Goal: Task Accomplishment & Management: Use online tool/utility

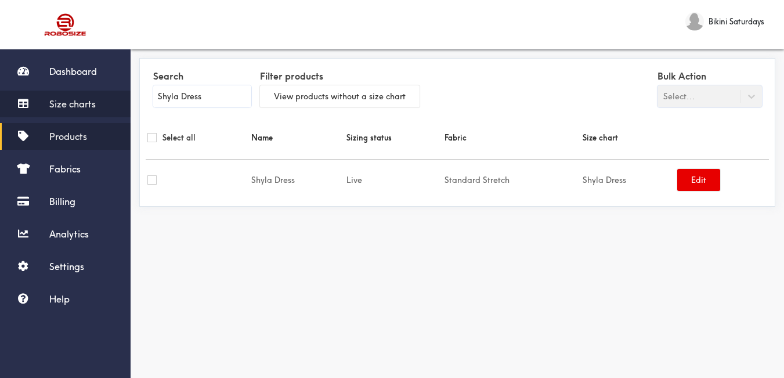
click at [64, 104] on span "Size charts" at bounding box center [72, 104] width 46 height 12
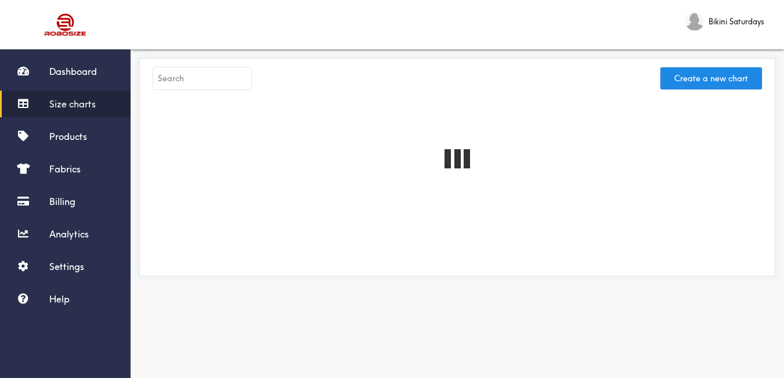
click at [194, 80] on input "text" at bounding box center [202, 78] width 98 height 22
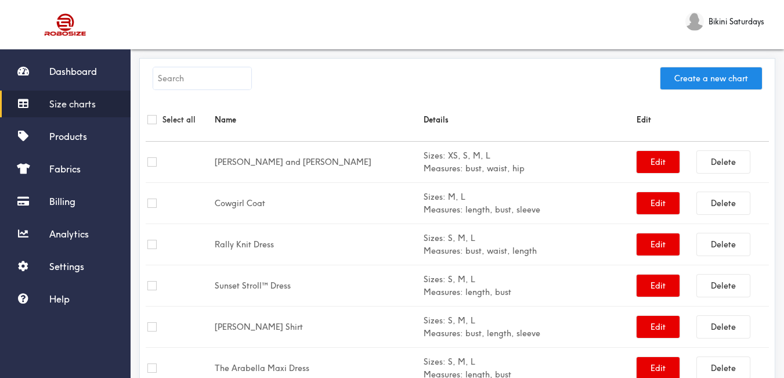
paste input "[PERSON_NAME] Swim Set"
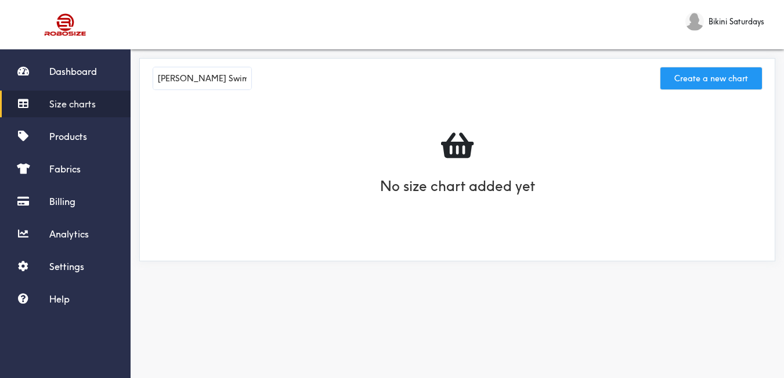
type input "[PERSON_NAME] Swim Set"
click at [692, 77] on button "Create a new chart" at bounding box center [711, 78] width 102 height 22
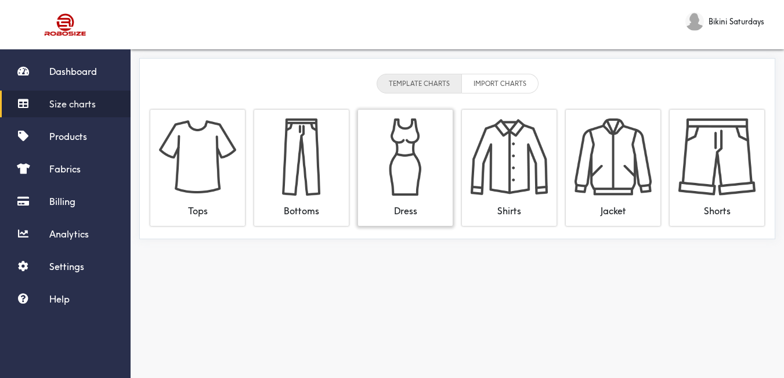
click at [413, 140] on img at bounding box center [405, 156] width 77 height 77
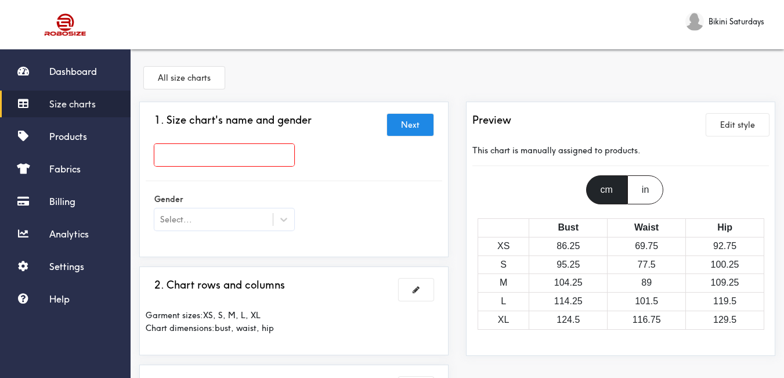
click at [270, 153] on input "text" at bounding box center [224, 155] width 140 height 22
paste input "[PERSON_NAME] Swim Set"
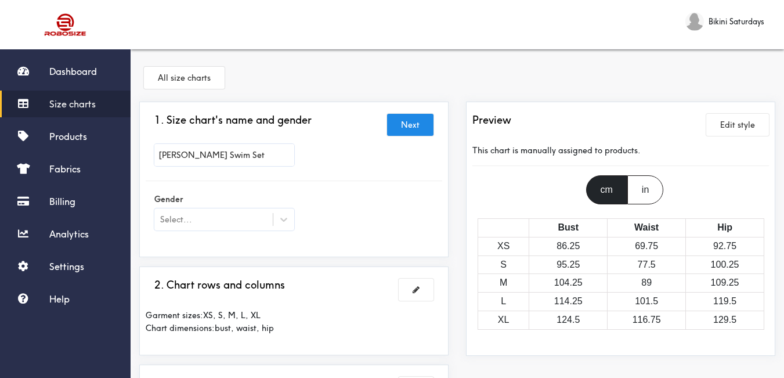
scroll to position [58, 0]
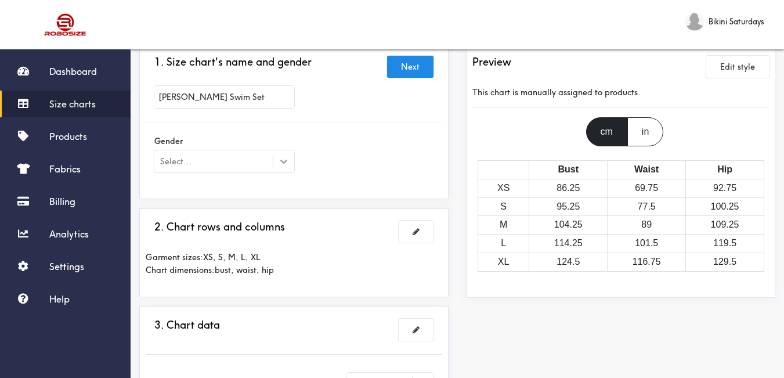
type input "[PERSON_NAME] Swim Set"
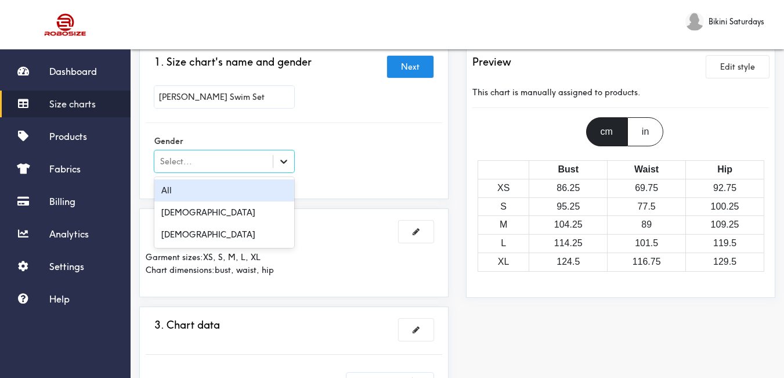
click at [277, 164] on div at bounding box center [283, 161] width 21 height 21
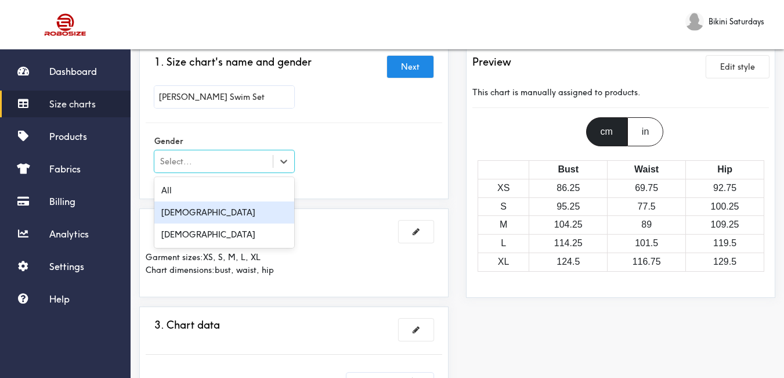
click at [260, 224] on div "[DEMOGRAPHIC_DATA]" at bounding box center [224, 234] width 140 height 22
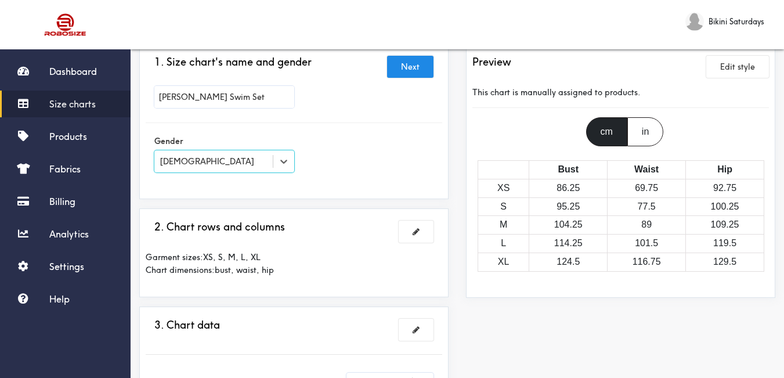
scroll to position [116, 0]
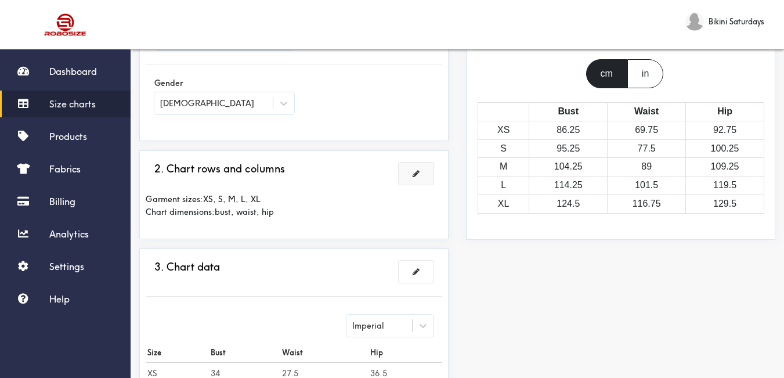
click at [419, 176] on button at bounding box center [416, 173] width 35 height 22
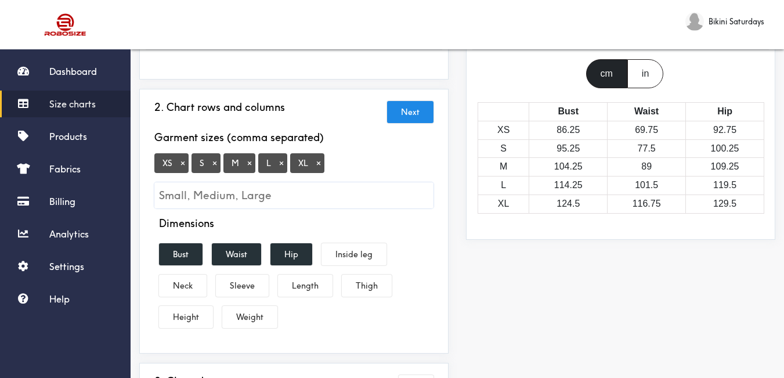
click at [182, 162] on button "×" at bounding box center [183, 163] width 12 height 10
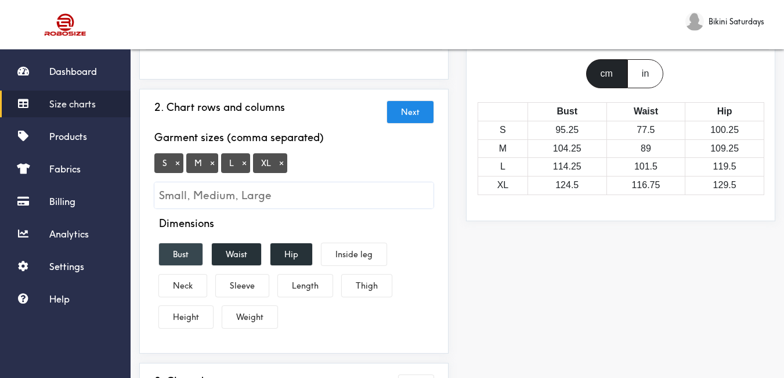
drag, startPoint x: 188, startPoint y: 243, endPoint x: 215, endPoint y: 255, distance: 29.6
click at [188, 244] on button "Bust" at bounding box center [181, 254] width 44 height 22
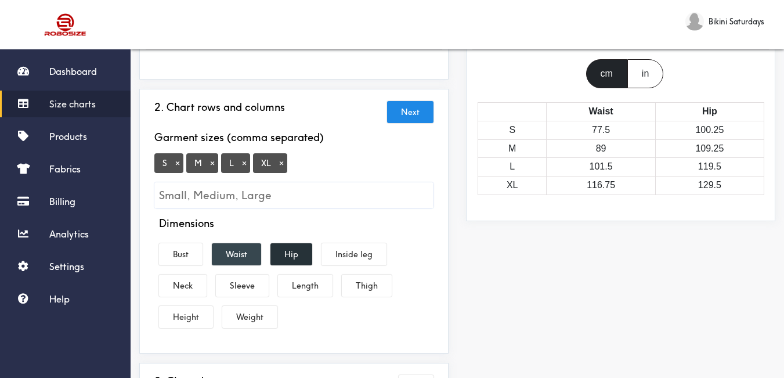
click at [233, 255] on button "Waist" at bounding box center [236, 254] width 49 height 22
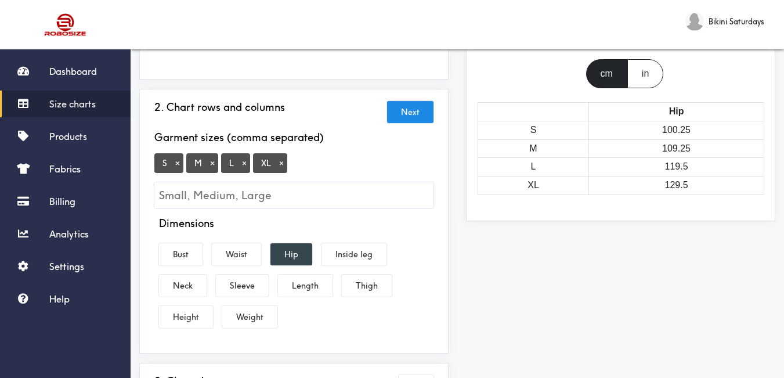
click at [294, 257] on button "Hip" at bounding box center [291, 254] width 42 height 22
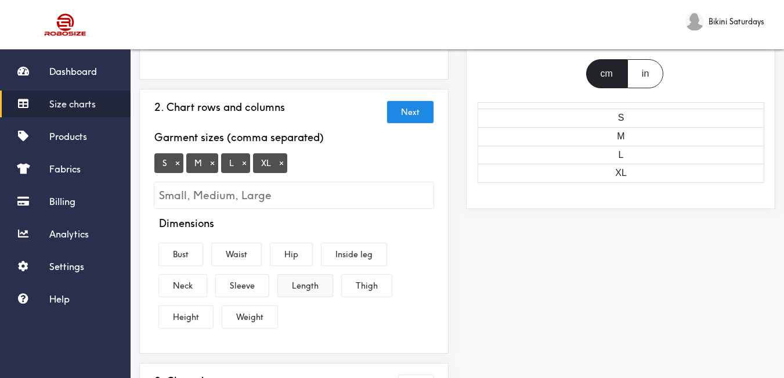
click at [307, 285] on button "Length" at bounding box center [305, 285] width 55 height 22
click at [188, 260] on button "Bust" at bounding box center [181, 254] width 44 height 22
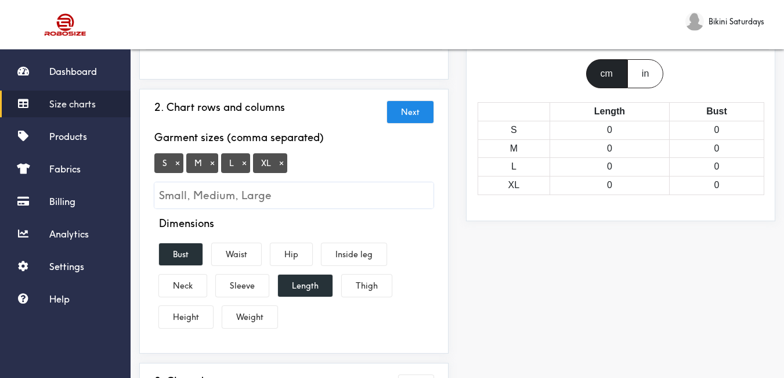
drag, startPoint x: 284, startPoint y: 256, endPoint x: 262, endPoint y: 262, distance: 23.2
click at [282, 257] on button "Hip" at bounding box center [291, 254] width 42 height 22
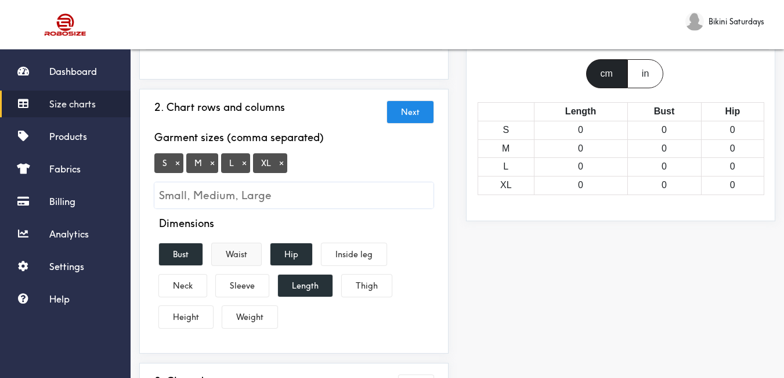
click at [250, 262] on button "Waist" at bounding box center [236, 254] width 49 height 22
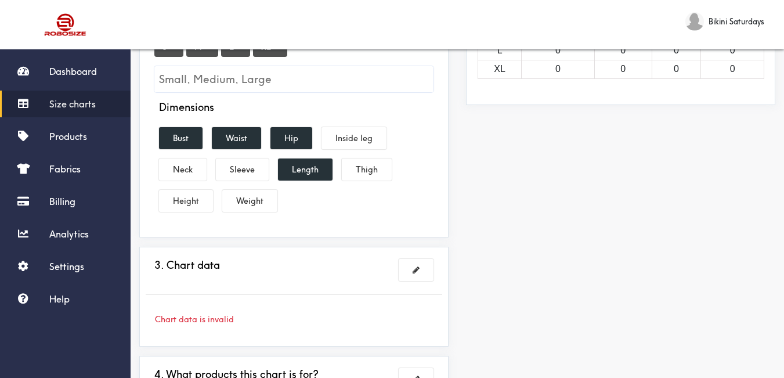
scroll to position [290, 0]
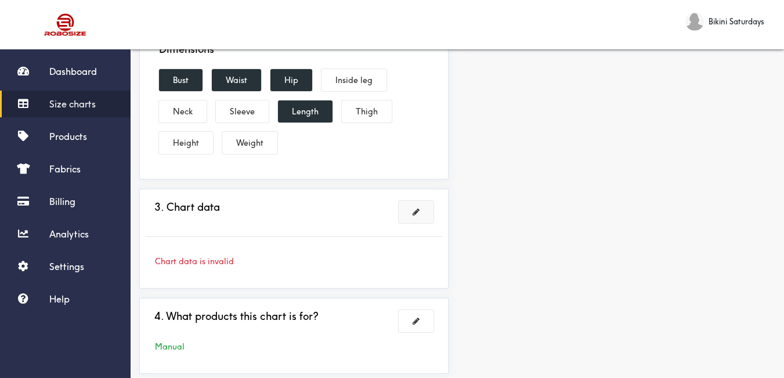
click at [409, 208] on button at bounding box center [416, 212] width 35 height 22
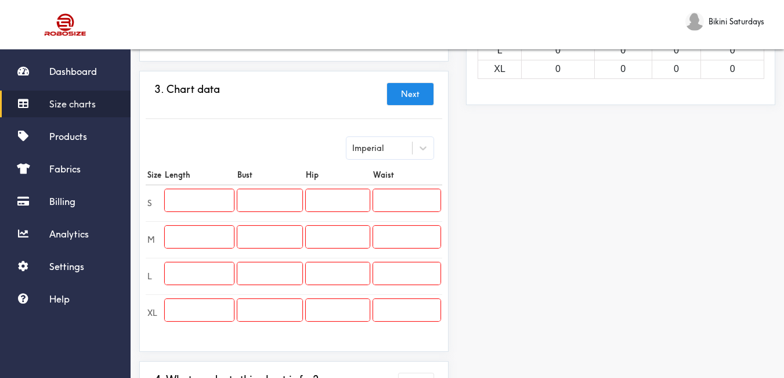
scroll to position [116, 0]
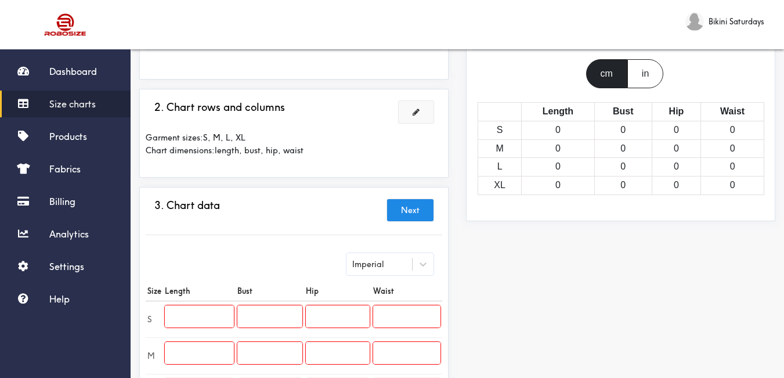
click at [415, 107] on button at bounding box center [416, 112] width 35 height 22
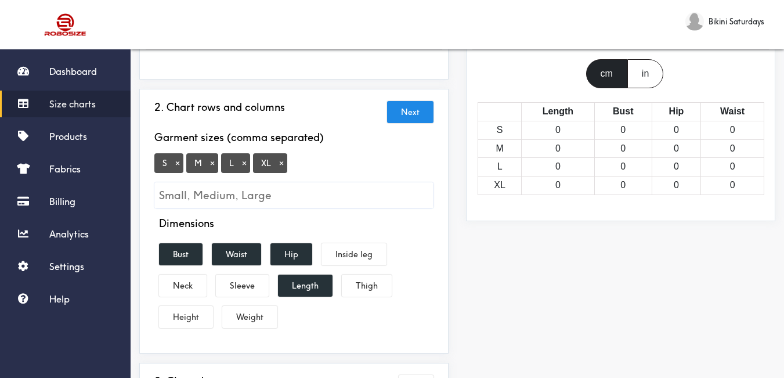
scroll to position [58, 0]
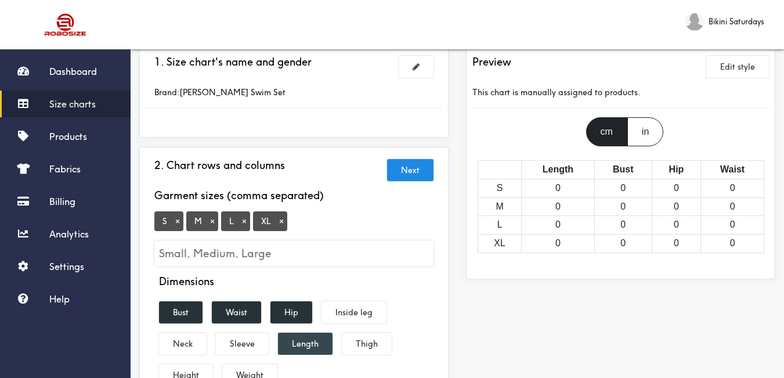
click at [316, 341] on button "Length" at bounding box center [305, 343] width 55 height 22
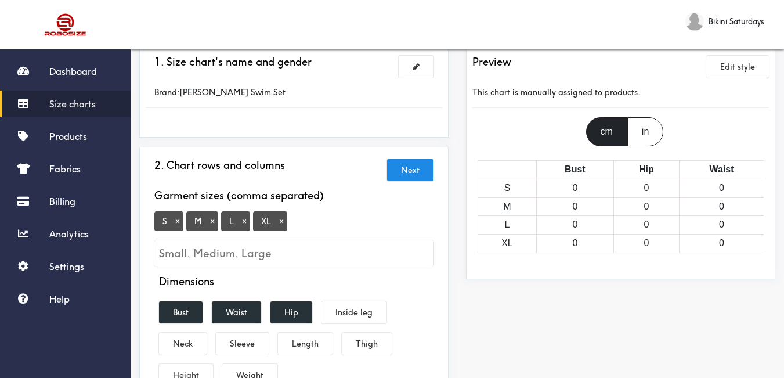
scroll to position [232, 0]
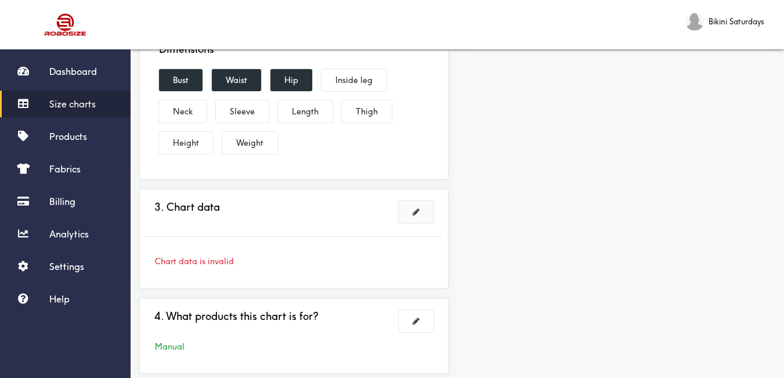
click at [417, 215] on span at bounding box center [416, 212] width 7 height 8
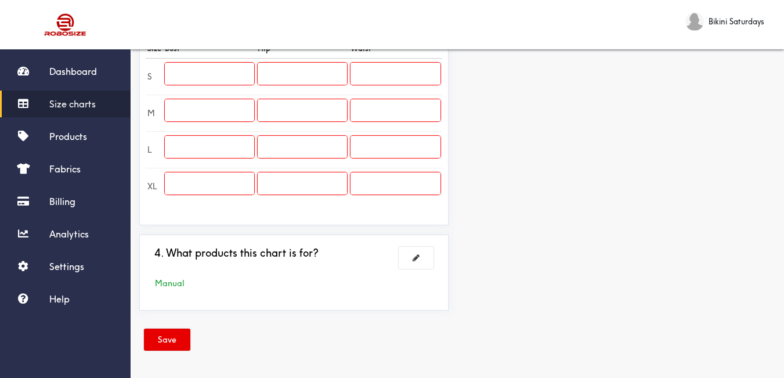
scroll to position [243, 0]
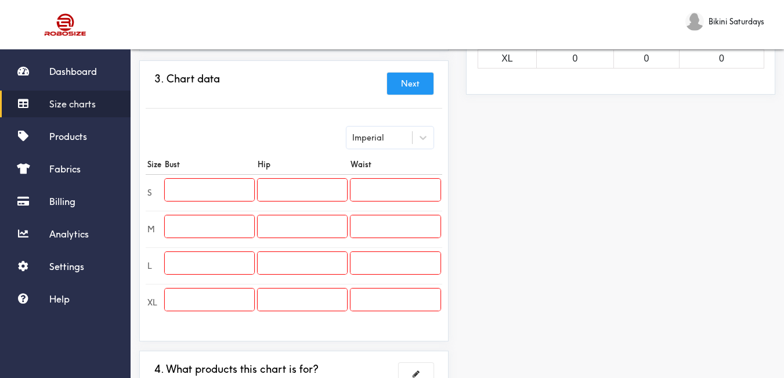
click at [237, 190] on input "text" at bounding box center [209, 190] width 89 height 22
paste input "24.41"
type input "24.41"
click at [201, 233] on input "text" at bounding box center [209, 226] width 89 height 22
paste input "25.98"
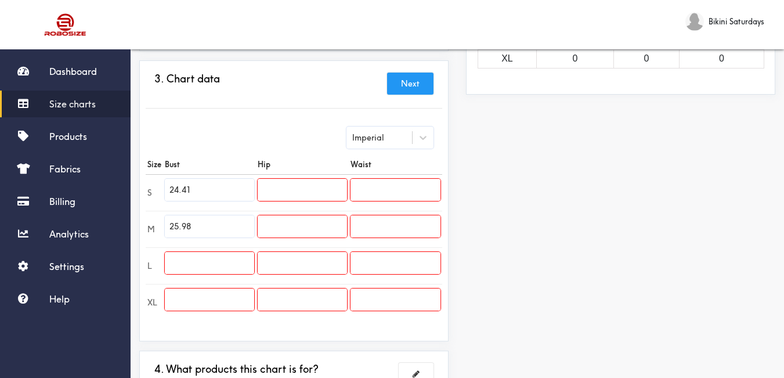
type input "25.98"
click at [218, 265] on input "text" at bounding box center [209, 263] width 89 height 22
paste input "27.56"
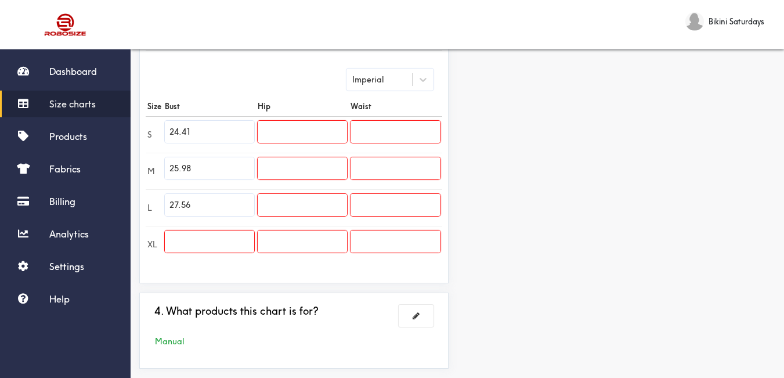
type input "27.56"
click at [227, 252] on input "text" at bounding box center [209, 241] width 89 height 22
paste input "29.13"
type input "29.13"
click at [306, 128] on input "text" at bounding box center [302, 132] width 89 height 22
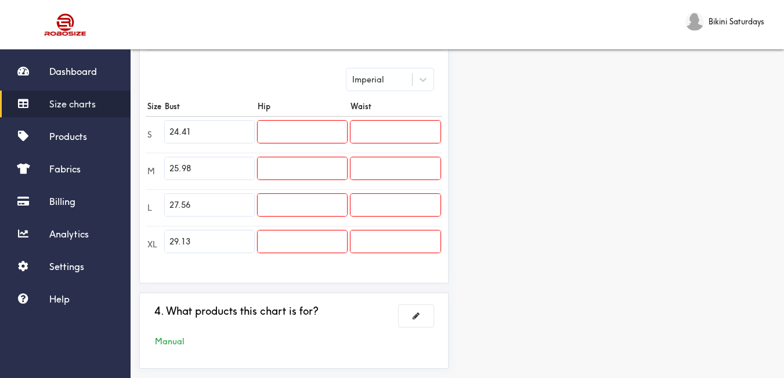
paste input "30.71"
type input "30.71"
click at [320, 162] on input "text" at bounding box center [302, 168] width 89 height 22
paste input "32.28"
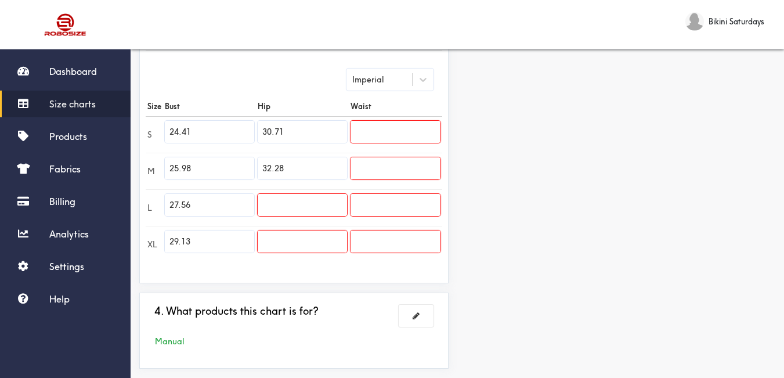
type input "32.28"
click at [302, 200] on input "text" at bounding box center [302, 205] width 89 height 22
paste input "33.86"
type input "33.86"
click at [308, 246] on input "text" at bounding box center [302, 241] width 89 height 22
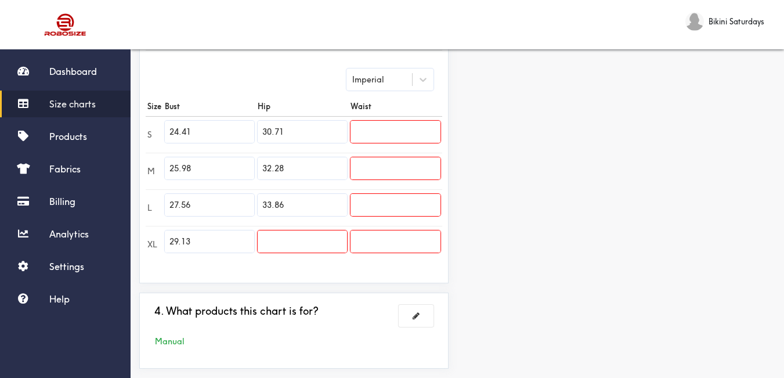
paste input "35.43"
type input "35.43"
click at [372, 129] on input "text" at bounding box center [395, 132] width 90 height 22
paste input "24.41"
type input "24.41"
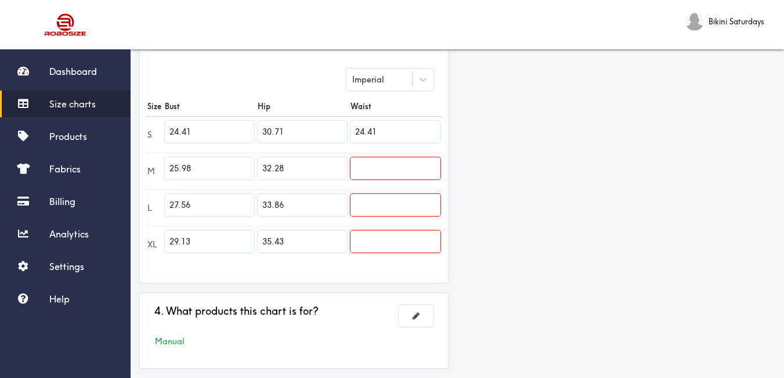
click at [382, 165] on input "text" at bounding box center [395, 168] width 90 height 22
paste input "25.98"
type input "25.98"
click at [382, 199] on input "text" at bounding box center [395, 205] width 90 height 22
paste input "27.56"
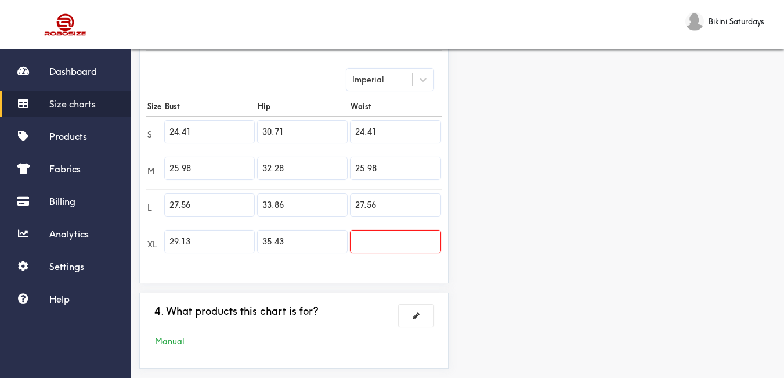
type input "27.56"
click at [385, 233] on input "text" at bounding box center [395, 241] width 90 height 22
paste input "29.13"
type input "29.13"
click at [497, 236] on div "Preview Edit style This chart is manually assigned to products. cm in Bust Hip …" at bounding box center [620, 89] width 327 height 577
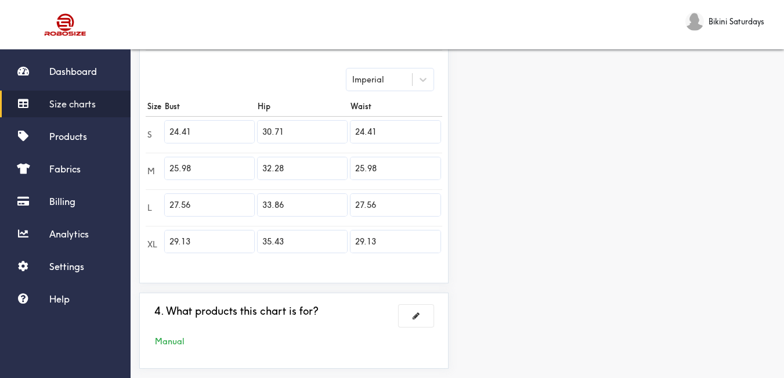
scroll to position [359, 0]
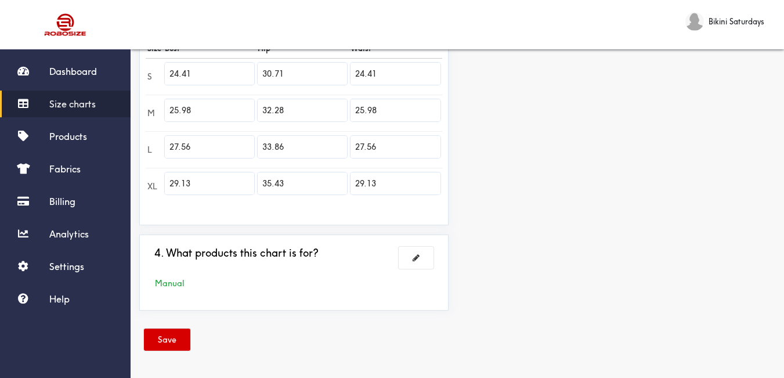
click at [174, 343] on button "Save" at bounding box center [167, 339] width 46 height 22
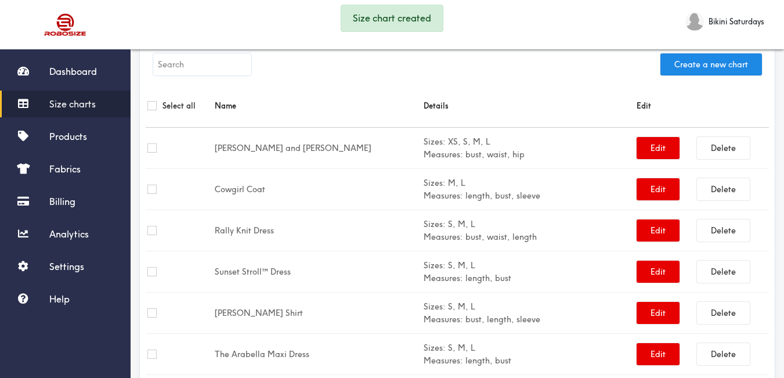
scroll to position [243, 0]
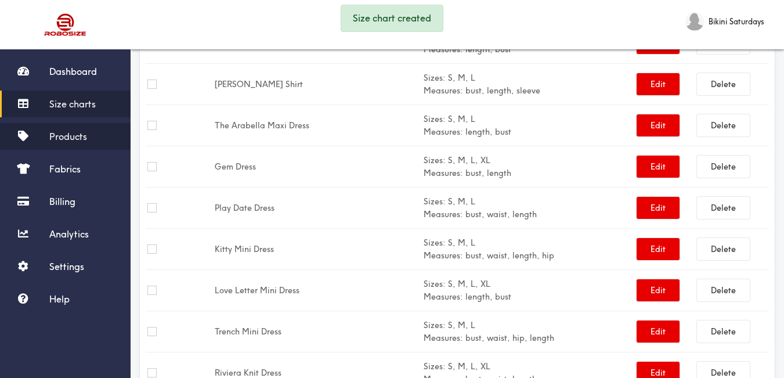
click at [75, 142] on span "Products" at bounding box center [68, 137] width 38 height 12
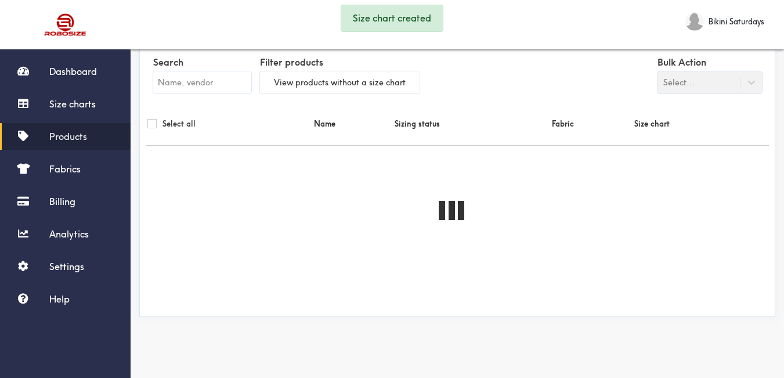
click at [213, 79] on input "text" at bounding box center [202, 82] width 98 height 22
paste input "29.13"
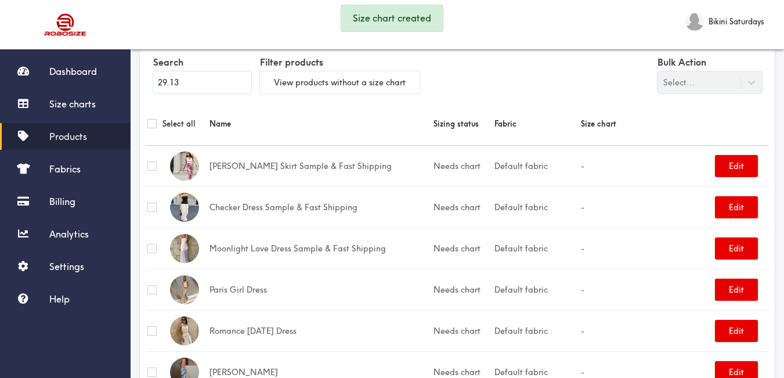
type input "29.13"
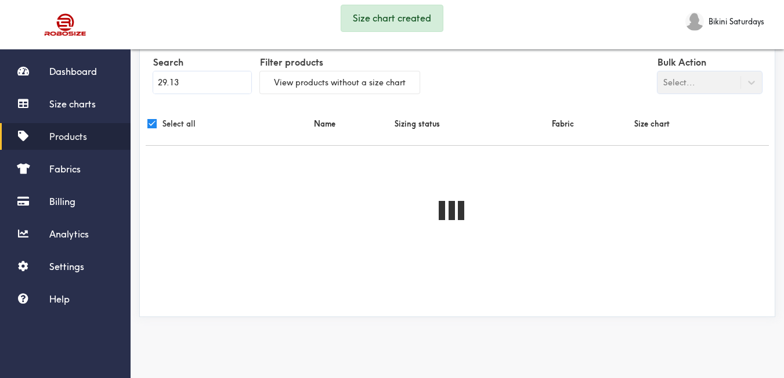
checkbox input "true"
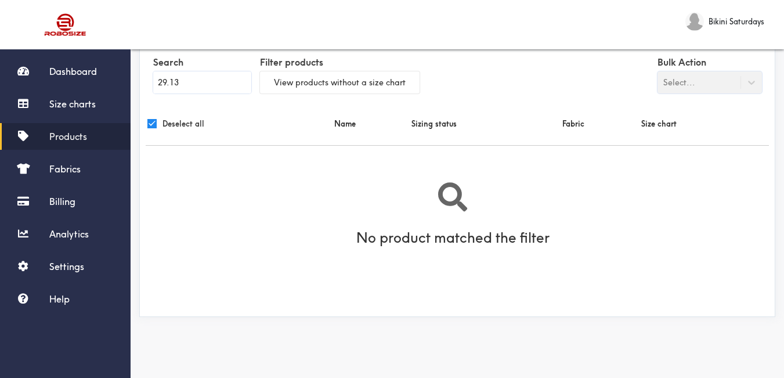
click at [189, 82] on input "29.13" at bounding box center [202, 82] width 98 height 22
paste input "[PERSON_NAME] Swim Set =two size chat"
type input "[PERSON_NAME] Swim Set =two size chat"
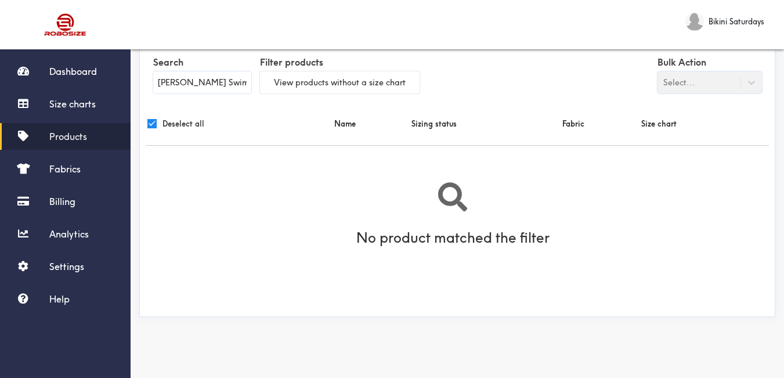
scroll to position [0, 25]
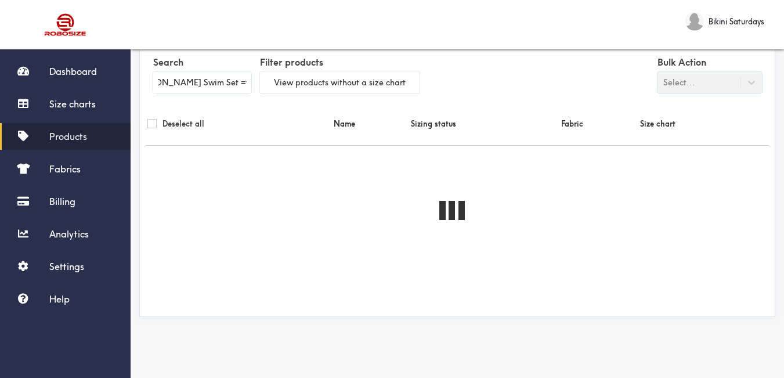
checkbox input "false"
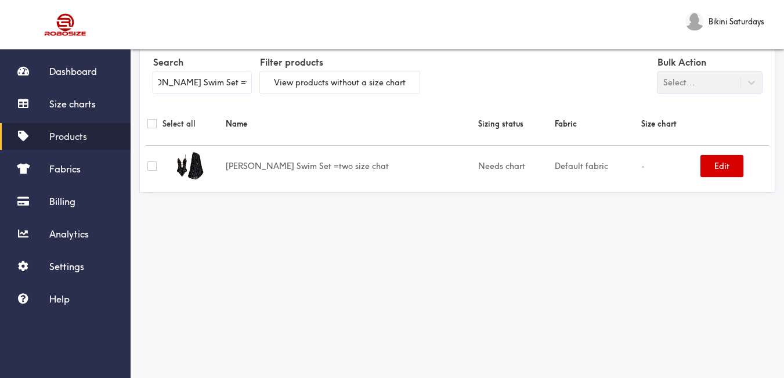
type input "[PERSON_NAME] Swim Set =two size chat"
click at [708, 171] on button "Edit" at bounding box center [721, 166] width 43 height 22
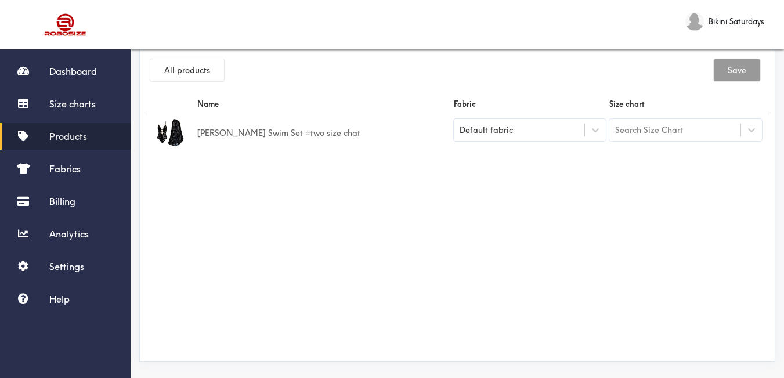
click at [554, 137] on div "Default fabric" at bounding box center [530, 130] width 153 height 22
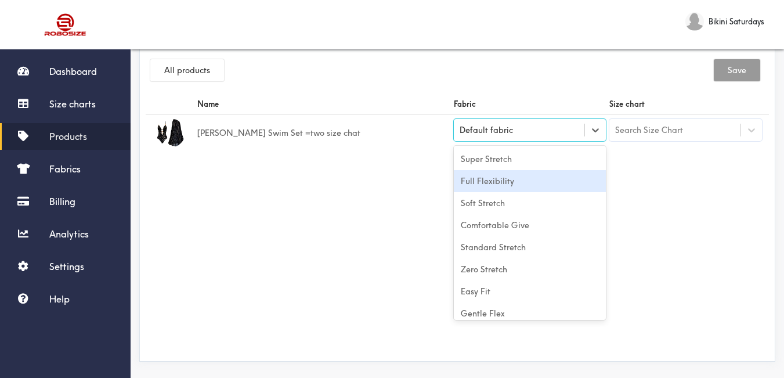
click at [520, 183] on div "Full Flexibility" at bounding box center [530, 181] width 153 height 22
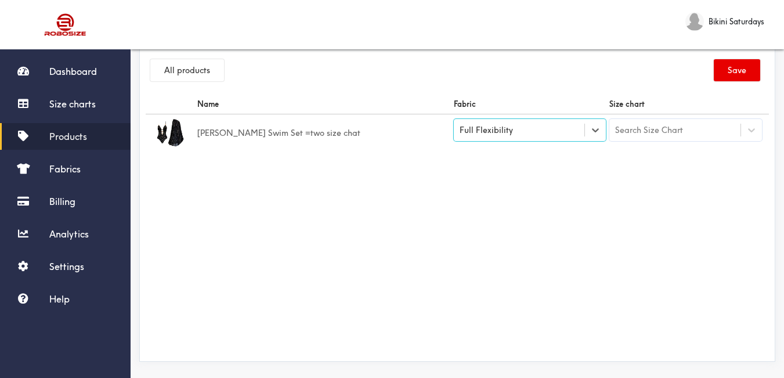
click at [671, 118] on td "Search Size Chart" at bounding box center [685, 133] width 156 height 38
click at [672, 128] on div "Search Size Chart" at bounding box center [649, 130] width 68 height 13
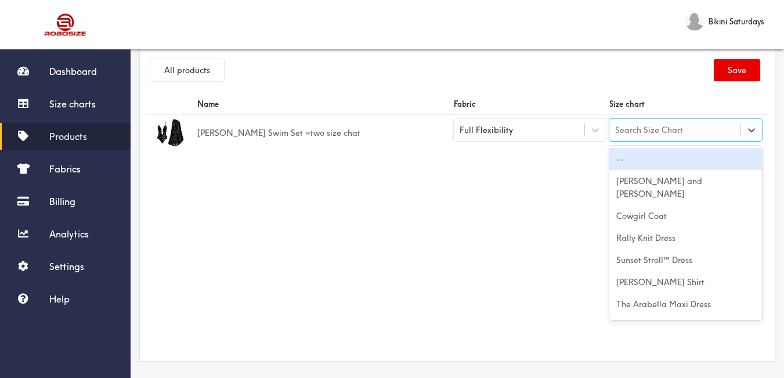
paste input "[PERSON_NAME] Swim Set =two size chat"
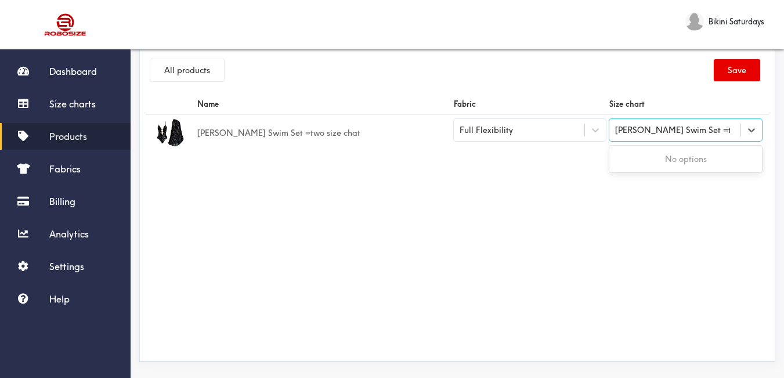
click at [672, 133] on input "[PERSON_NAME] Swim Set =two size chat" at bounding box center [672, 129] width 115 height 9
drag, startPoint x: 672, startPoint y: 130, endPoint x: 768, endPoint y: 134, distance: 95.8
click at [768, 134] on table "Name Fabric Size chart Bella Swim Set =two size chat Full Flexibility 0 results…" at bounding box center [457, 122] width 623 height 57
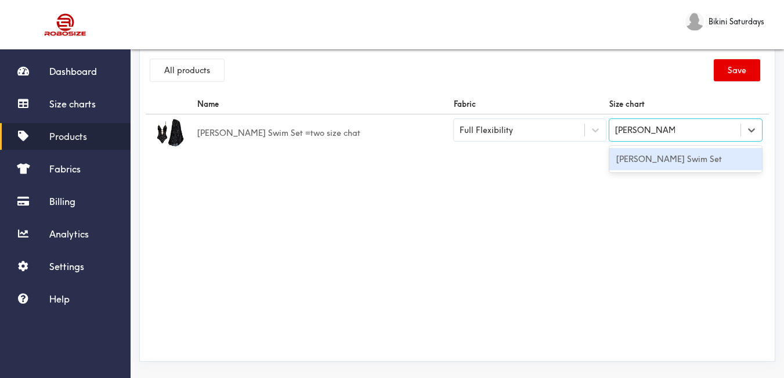
type input "[PERSON_NAME] Swim Set"
click at [704, 157] on div "[PERSON_NAME] Swim Set" at bounding box center [685, 159] width 153 height 22
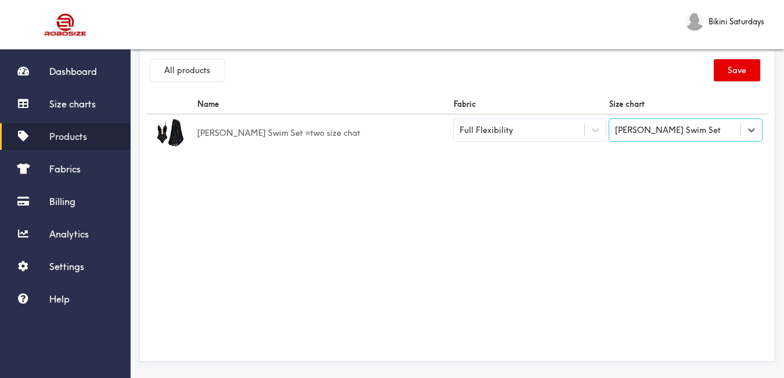
click at [636, 211] on div "Name Fabric Size chart Bella Swim Set =two size chat Full Flexibility option Be…" at bounding box center [457, 224] width 623 height 261
click at [740, 73] on button "Save" at bounding box center [737, 70] width 46 height 22
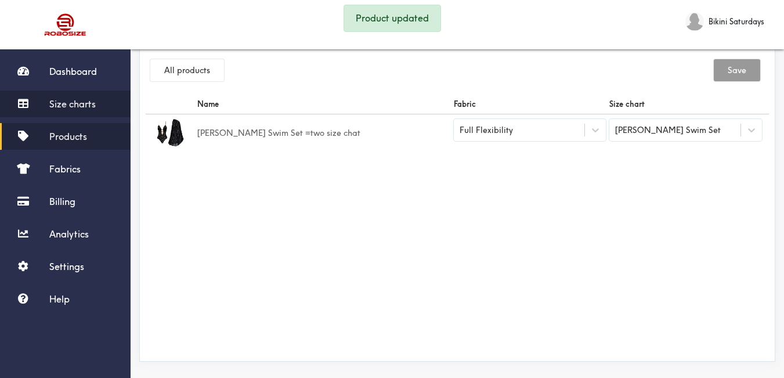
click at [71, 110] on link "Size charts" at bounding box center [65, 104] width 131 height 27
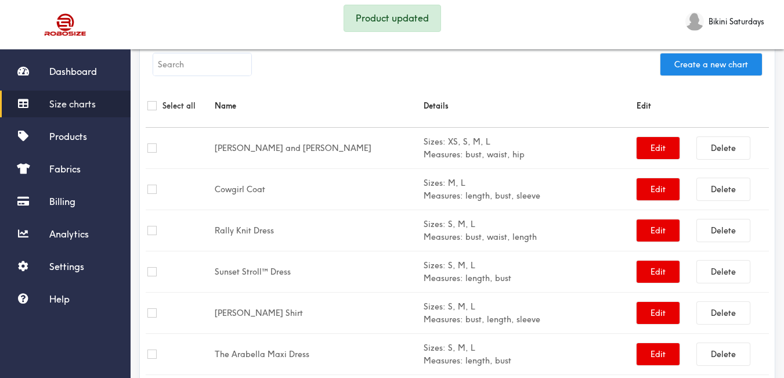
click at [180, 64] on input "text" at bounding box center [202, 64] width 98 height 22
paste input "[PERSON_NAME] Swim Set =two size chat"
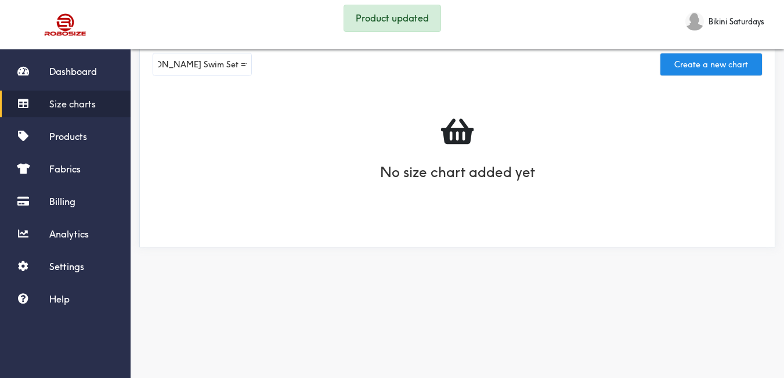
drag, startPoint x: 192, startPoint y: 65, endPoint x: 318, endPoint y: 77, distance: 126.5
click at [318, 77] on div "[PERSON_NAME] Swim Set =two size chat Create a new chart" at bounding box center [457, 67] width 623 height 34
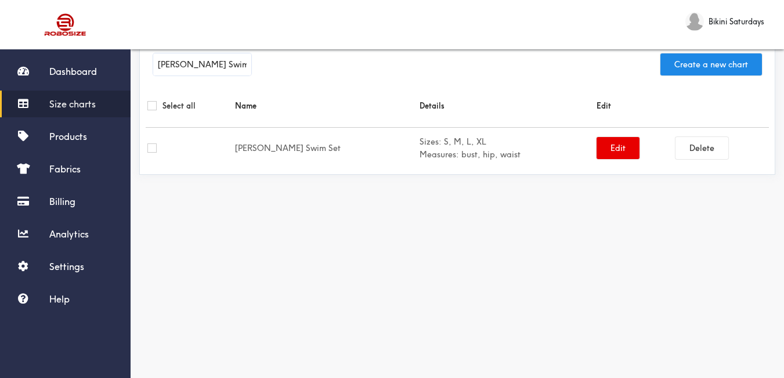
scroll to position [0, 0]
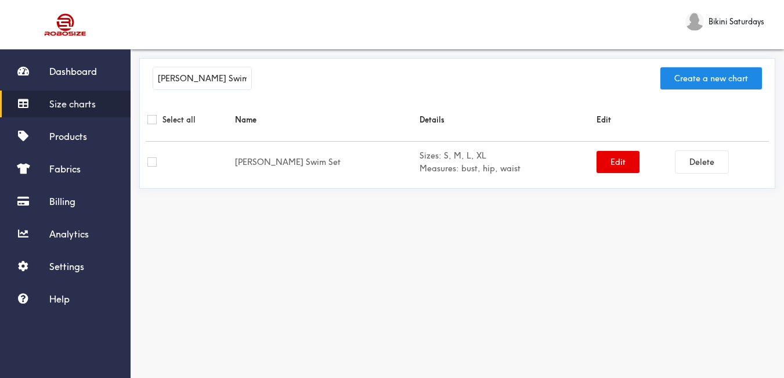
click at [92, 102] on span "Size charts" at bounding box center [72, 104] width 46 height 12
click at [209, 75] on input "[PERSON_NAME] Swim Set" at bounding box center [202, 78] width 98 height 22
paste input "[PERSON_NAME] Sale"
click at [209, 75] on input "[PERSON_NAME] Swim SeMimi Dress Salet" at bounding box center [202, 78] width 98 height 22
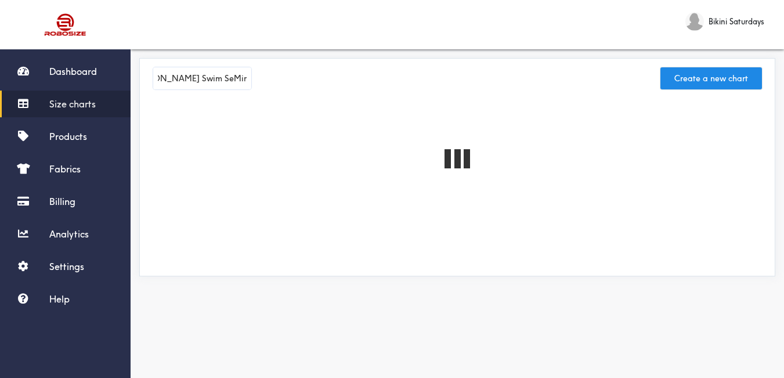
click at [209, 75] on input "[PERSON_NAME] Swim SeMimi Dress Salet" at bounding box center [202, 78] width 98 height 22
paste input "[PERSON_NAME] Sale"
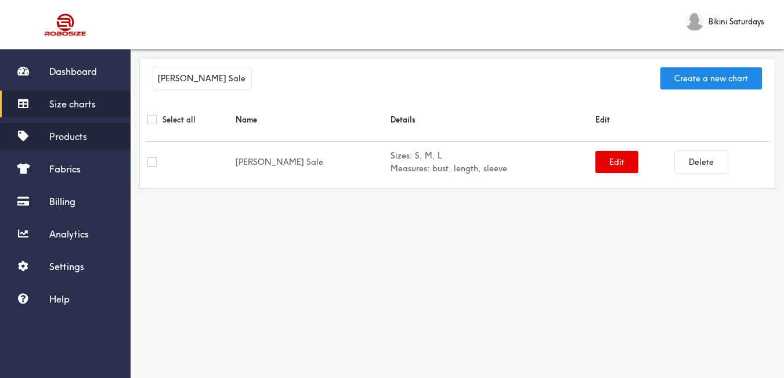
type input "[PERSON_NAME] Sale"
click at [92, 132] on link "Products" at bounding box center [65, 136] width 131 height 27
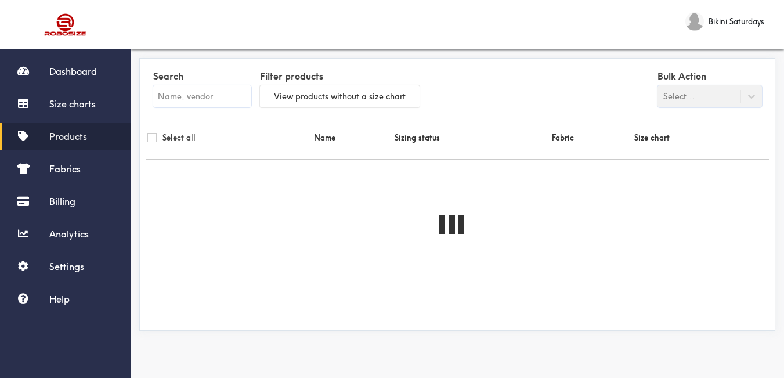
click at [203, 100] on input "text" at bounding box center [202, 96] width 98 height 22
paste input "[PERSON_NAME] Sale"
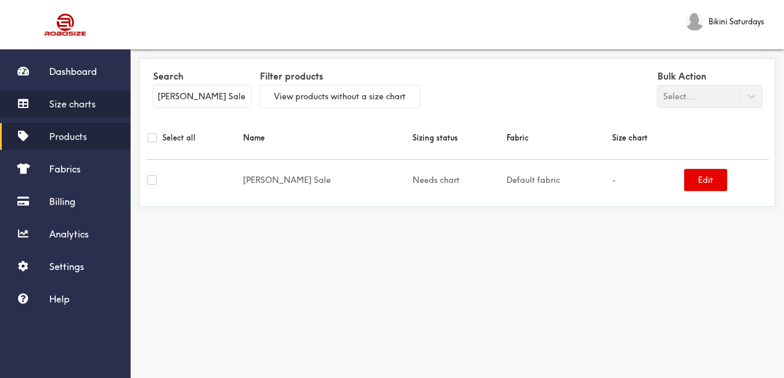
type input "[PERSON_NAME] Sale"
click at [82, 109] on link "Size charts" at bounding box center [65, 104] width 131 height 27
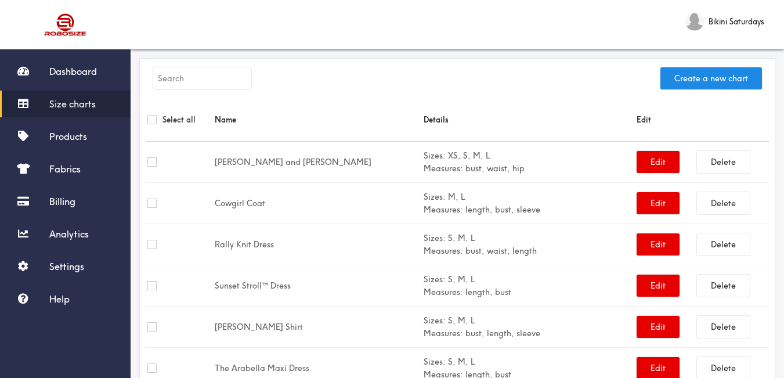
click at [232, 84] on input "text" at bounding box center [202, 78] width 98 height 22
paste input "[PERSON_NAME] Sale"
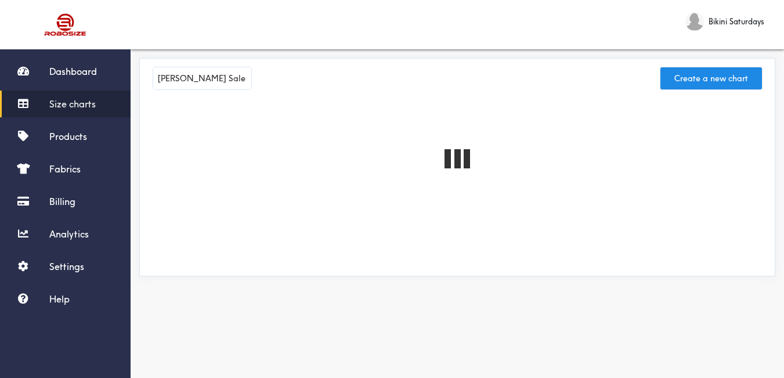
type input "[PERSON_NAME] Sale"
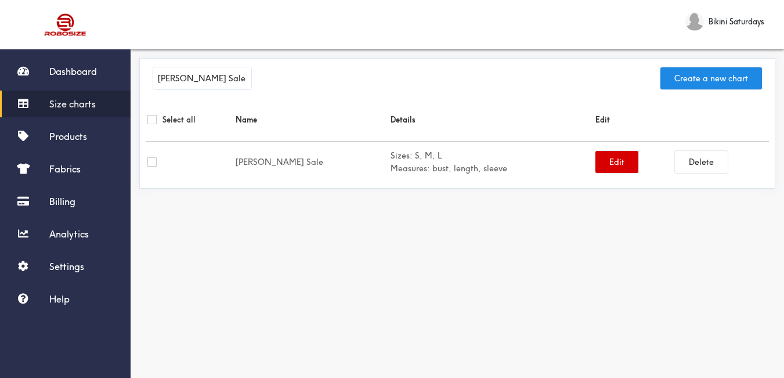
click at [602, 161] on button "Edit" at bounding box center [616, 162] width 43 height 22
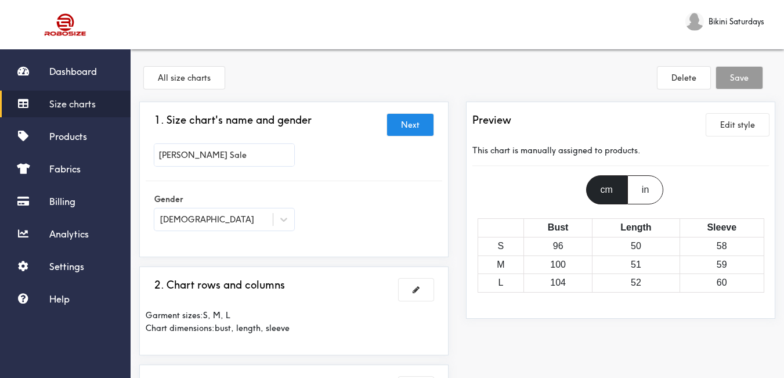
scroll to position [116, 0]
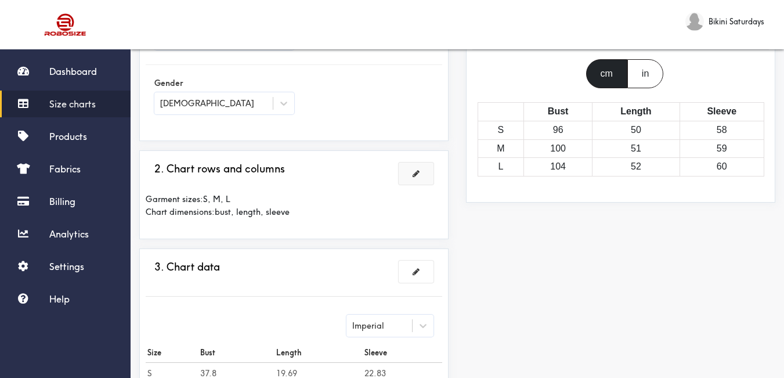
click at [420, 176] on button at bounding box center [416, 173] width 35 height 22
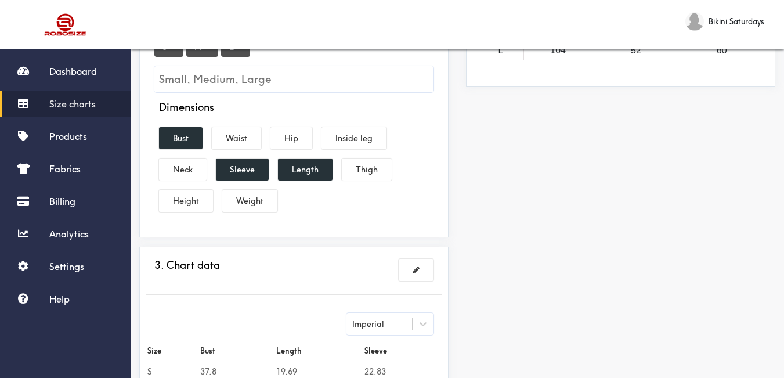
scroll to position [348, 0]
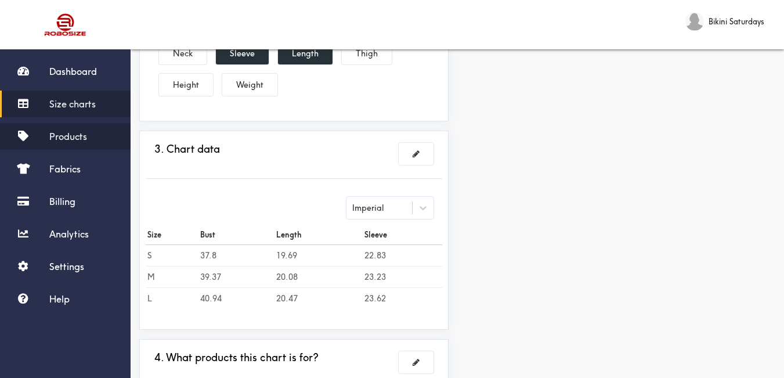
click at [70, 142] on link "Products" at bounding box center [65, 136] width 131 height 27
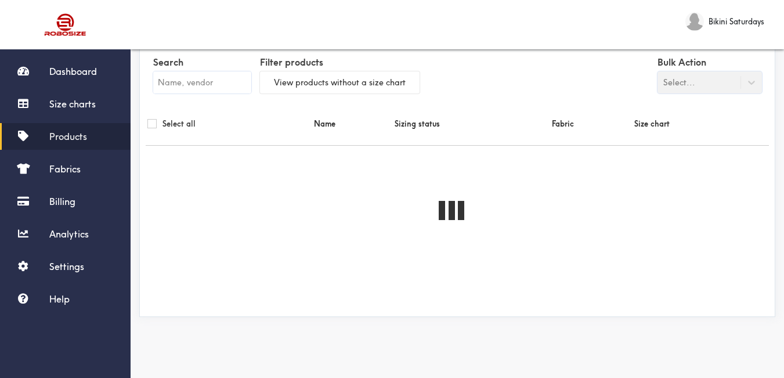
click at [205, 84] on input "text" at bounding box center [202, 82] width 98 height 22
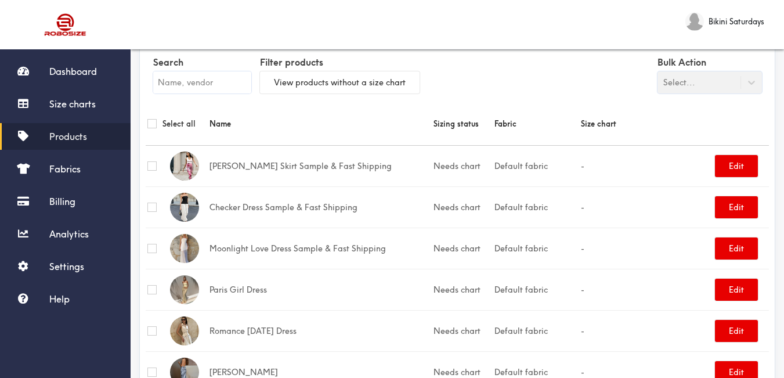
click at [205, 84] on input "text" at bounding box center [202, 82] width 98 height 22
paste input "[PERSON_NAME] Sale"
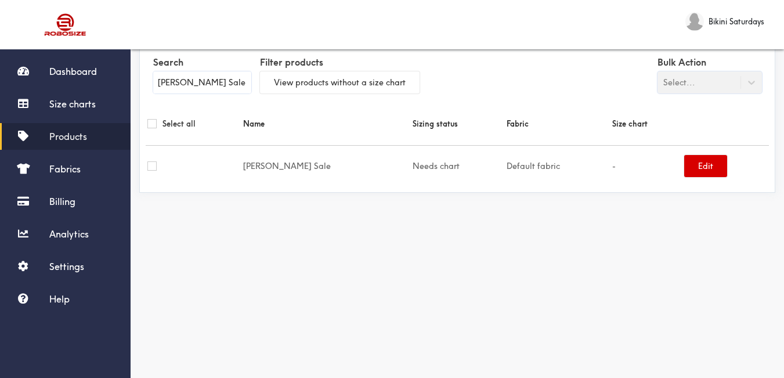
type input "[PERSON_NAME] Sale"
click at [711, 168] on button "Edit" at bounding box center [705, 166] width 43 height 22
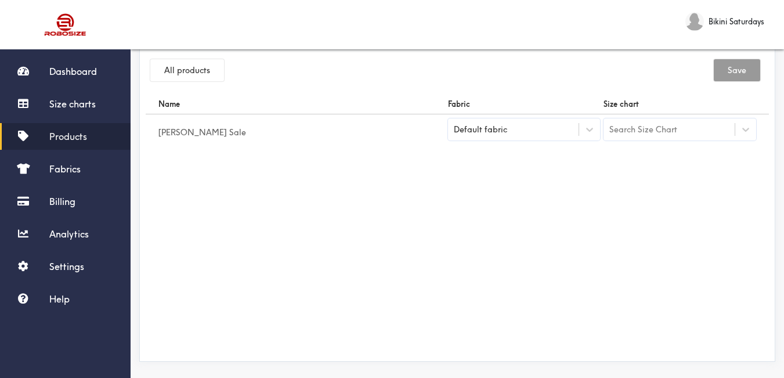
click at [519, 124] on div "Default fabric" at bounding box center [513, 130] width 131 height 12
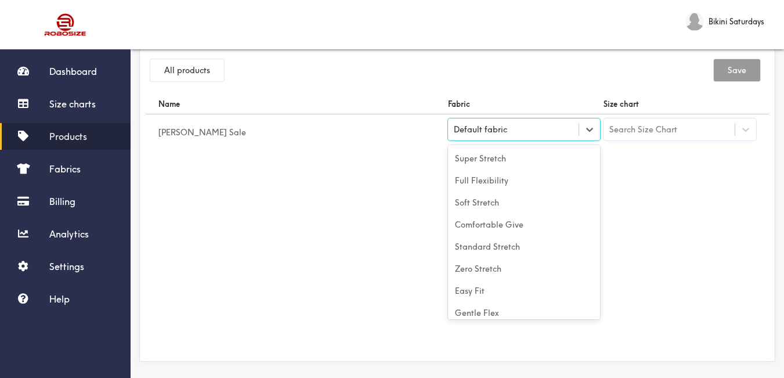
scroll to position [51, 0]
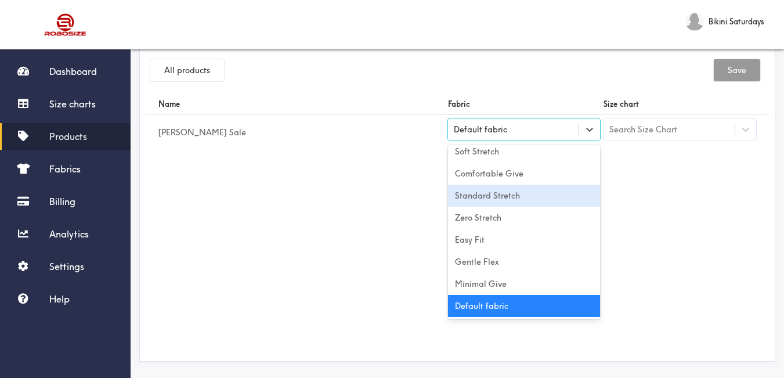
click at [521, 196] on div "Standard Stretch" at bounding box center [524, 196] width 153 height 22
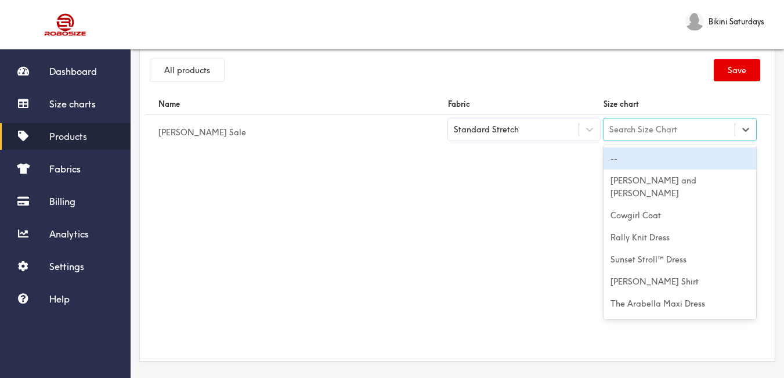
click at [663, 135] on div "Search Size Chart" at bounding box center [643, 129] width 68 height 13
paste input "[PERSON_NAME] Sale"
type input "[PERSON_NAME] Sale"
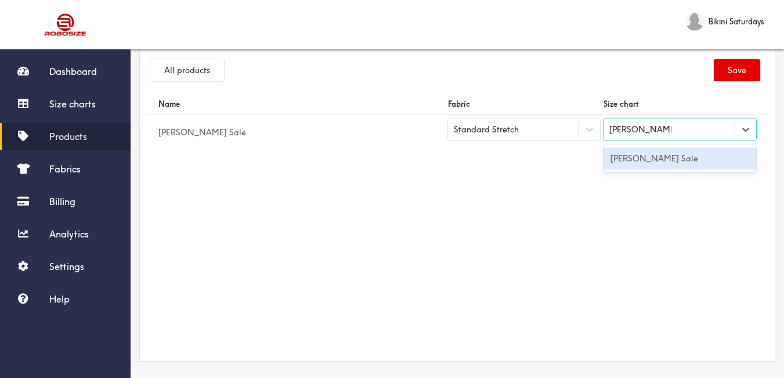
click at [667, 157] on div "[PERSON_NAME] Sale" at bounding box center [679, 158] width 153 height 22
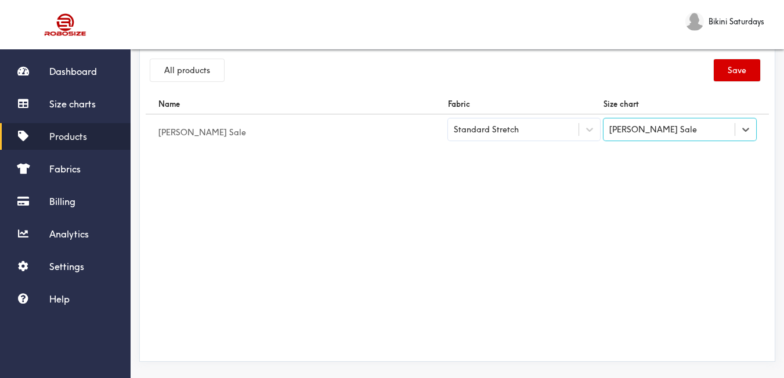
click at [737, 70] on button "Save" at bounding box center [737, 70] width 46 height 22
click at [186, 67] on button "All products" at bounding box center [187, 70] width 74 height 22
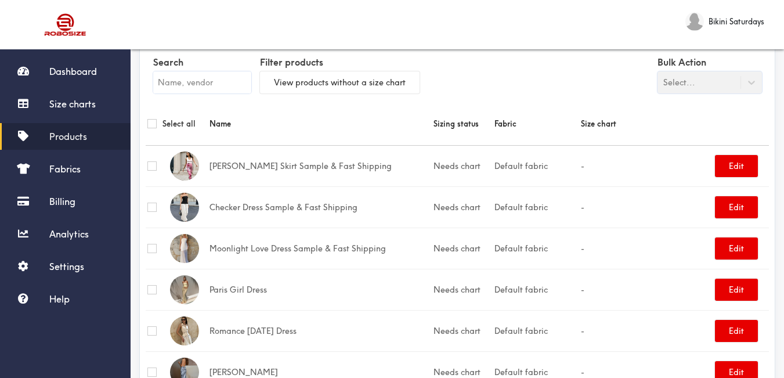
click at [196, 77] on input "text" at bounding box center [202, 82] width 98 height 22
paste input "True Blu Bikini"
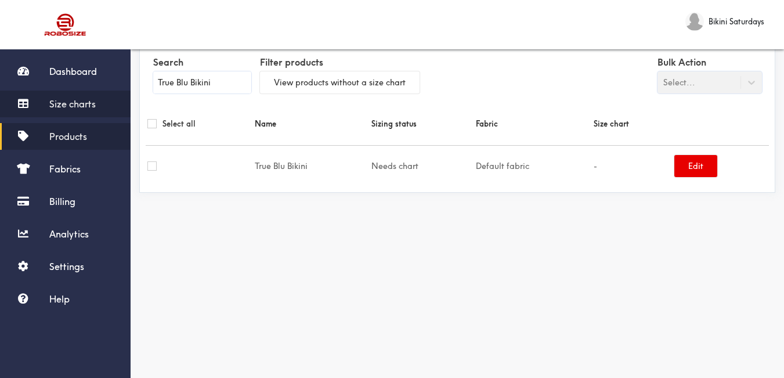
type input "True Blu Bikini"
click at [75, 107] on span "Size charts" at bounding box center [72, 104] width 46 height 12
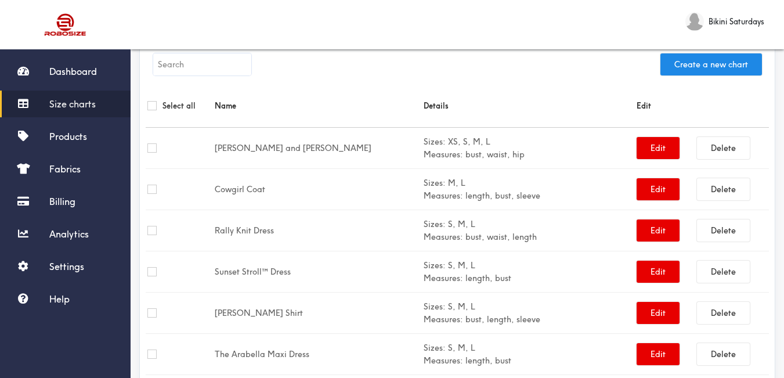
click at [202, 67] on input "text" at bounding box center [202, 64] width 98 height 22
paste input "True Blu Bikini"
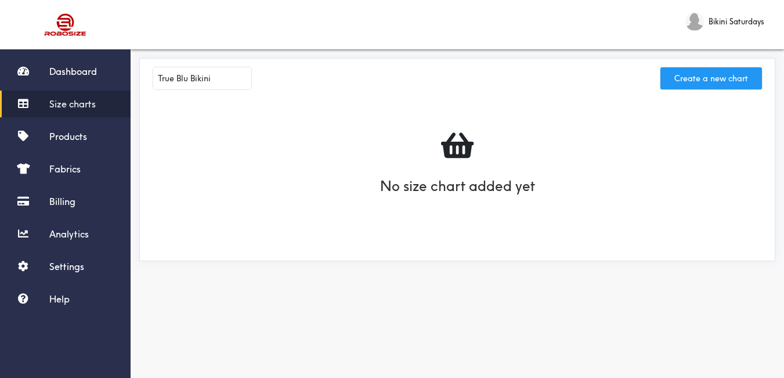
type input "True Blu Bikini"
click at [695, 74] on button "Create a new chart" at bounding box center [711, 78] width 102 height 22
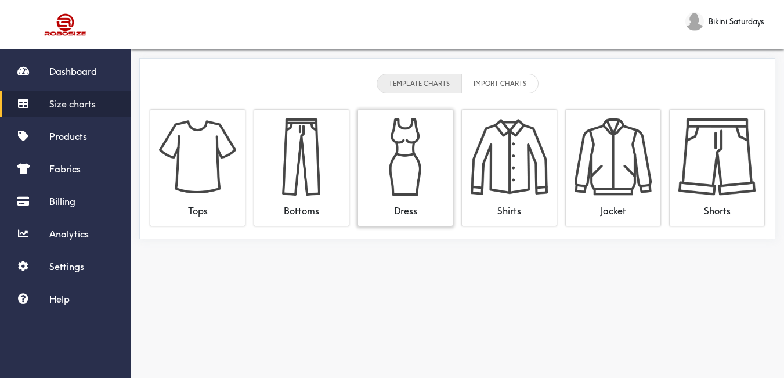
click at [388, 157] on img at bounding box center [405, 156] width 77 height 77
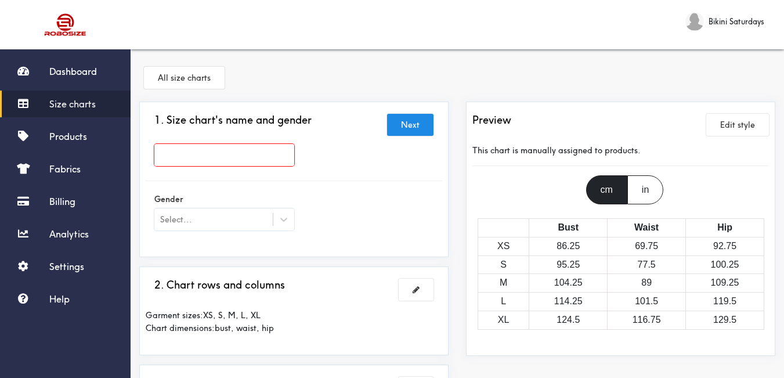
click at [255, 154] on input "text" at bounding box center [224, 155] width 140 height 22
paste input "True Blu Bikini"
type input "True Blu Bikini"
click at [276, 215] on div at bounding box center [283, 219] width 21 height 21
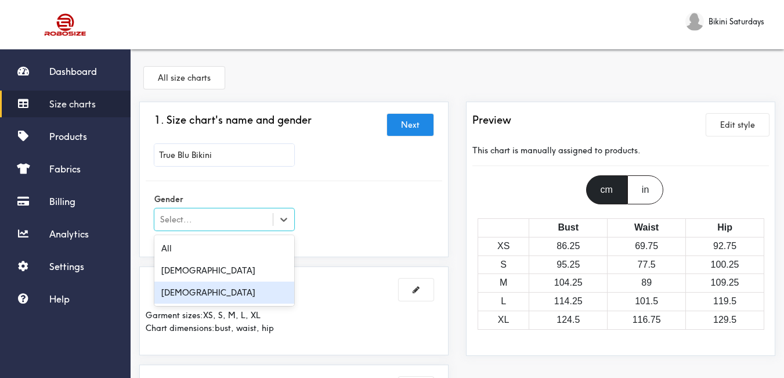
click at [229, 287] on div "[DEMOGRAPHIC_DATA]" at bounding box center [224, 292] width 140 height 22
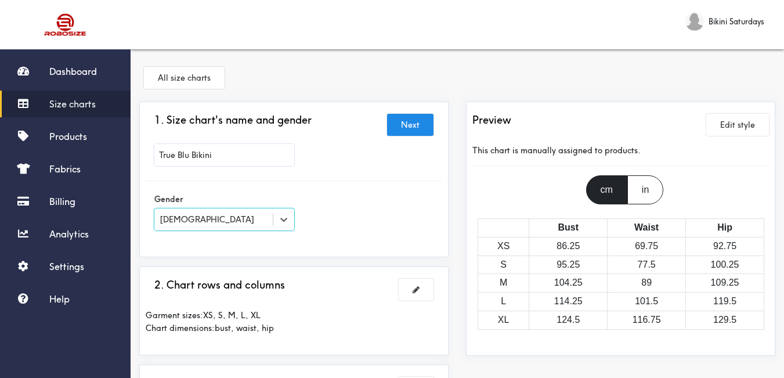
scroll to position [116, 0]
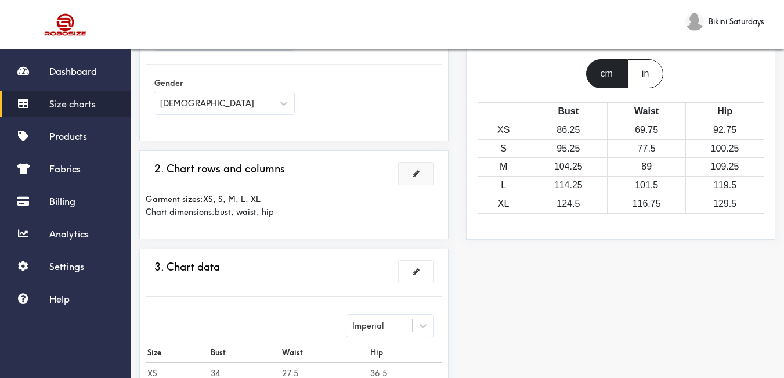
click at [422, 173] on button at bounding box center [416, 173] width 35 height 22
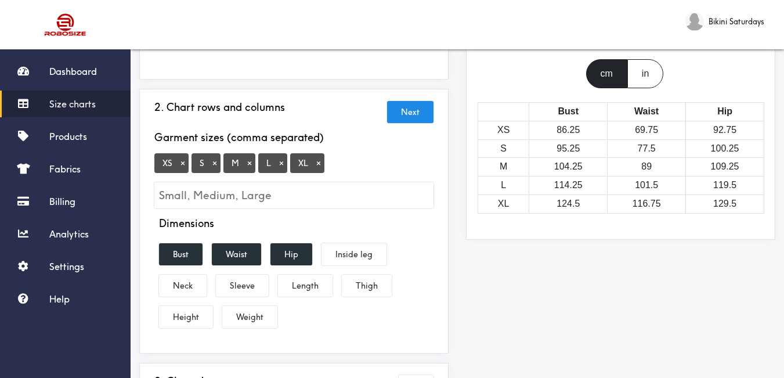
click at [181, 161] on button "×" at bounding box center [183, 163] width 12 height 10
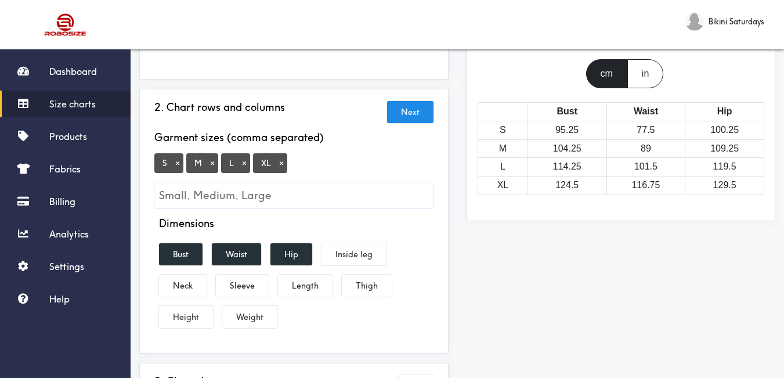
click at [281, 165] on button "×" at bounding box center [282, 163] width 12 height 10
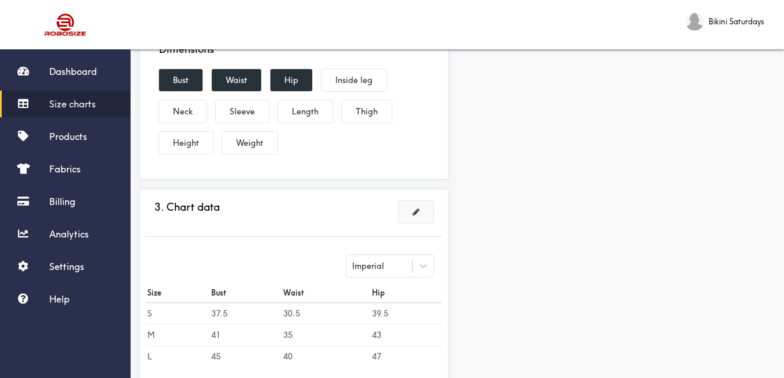
click at [415, 208] on span at bounding box center [416, 212] width 7 height 8
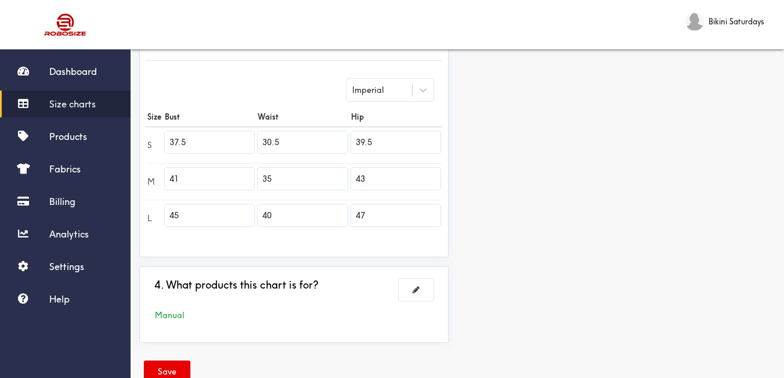
scroll to position [322, 0]
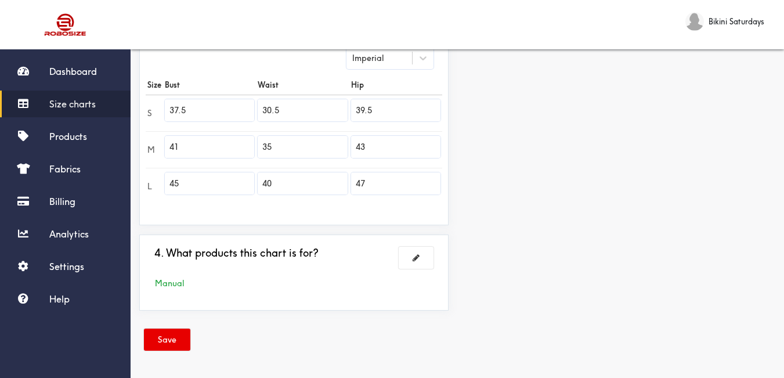
drag, startPoint x: 193, startPoint y: 108, endPoint x: 148, endPoint y: 106, distance: 44.7
click at [148, 106] on tr "S 37.5 30.5 39.5" at bounding box center [294, 113] width 296 height 37
paste input "1.9"
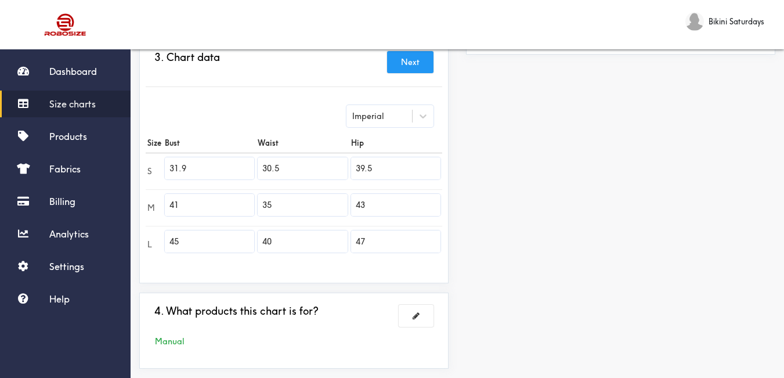
scroll to position [206, 0]
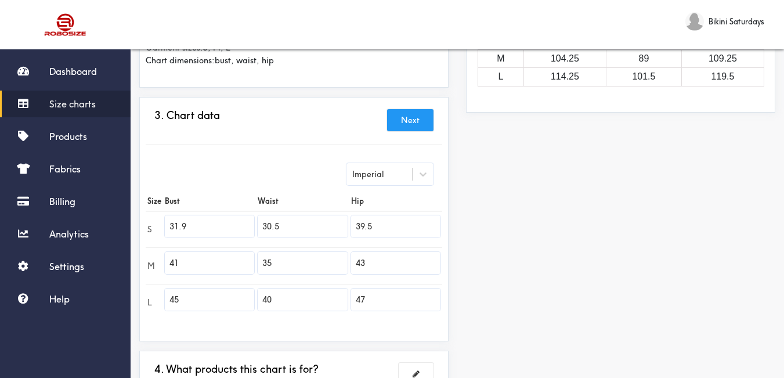
type input "31.9"
drag, startPoint x: 196, startPoint y: 263, endPoint x: 154, endPoint y: 262, distance: 41.8
click at [154, 262] on tr "M 41 35 43" at bounding box center [294, 265] width 296 height 37
paste input "33.9"
type input "33.9"
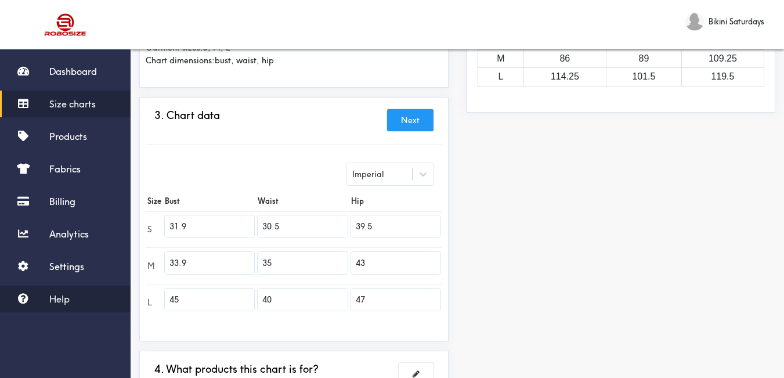
drag, startPoint x: 176, startPoint y: 297, endPoint x: 129, endPoint y: 299, distance: 46.5
click at [130, 299] on div "Dashboard Size charts Products Fabrics Billing Analytics Settings Help Bikini S…" at bounding box center [392, 144] width 784 height 700
paste input "35.8"
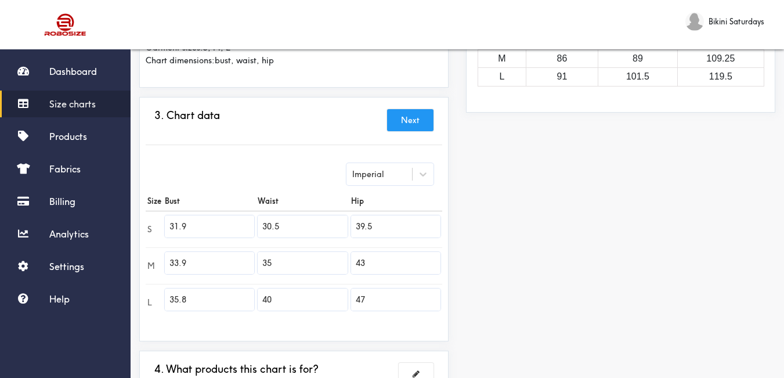
type input "35.8"
drag, startPoint x: 276, startPoint y: 223, endPoint x: 243, endPoint y: 215, distance: 34.8
click at [243, 215] on tr "S 31.9 30.5 39.5" at bounding box center [294, 229] width 296 height 37
paste input "24.0"
type input "24.0"
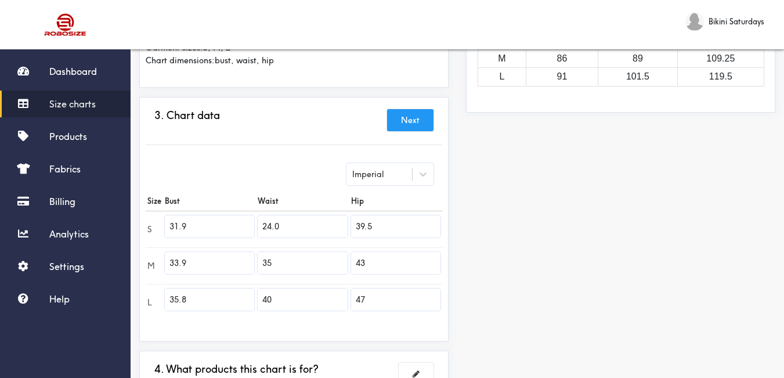
drag, startPoint x: 273, startPoint y: 256, endPoint x: 249, endPoint y: 260, distance: 24.1
click at [246, 258] on tr "M 33.9 35 43" at bounding box center [294, 265] width 296 height 37
paste input "26.0"
type input "26.0"
drag, startPoint x: 271, startPoint y: 302, endPoint x: 262, endPoint y: 303, distance: 9.4
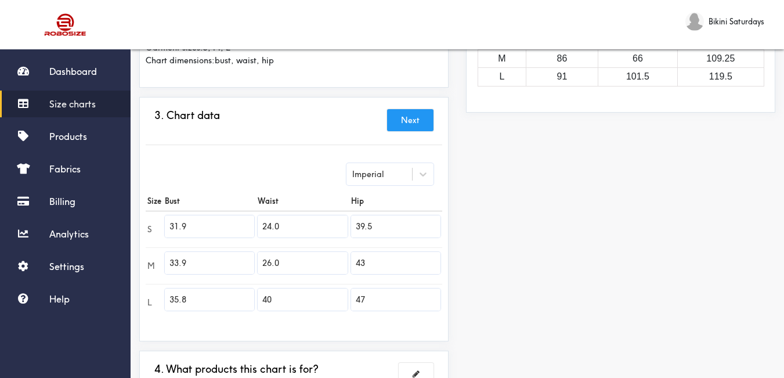
click at [262, 303] on input "40" at bounding box center [303, 299] width 90 height 22
paste input "28."
type input "28.0"
drag, startPoint x: 390, startPoint y: 222, endPoint x: 340, endPoint y: 220, distance: 50.5
click at [340, 220] on tr "S 31.9 24.0 39.5" at bounding box center [294, 229] width 296 height 37
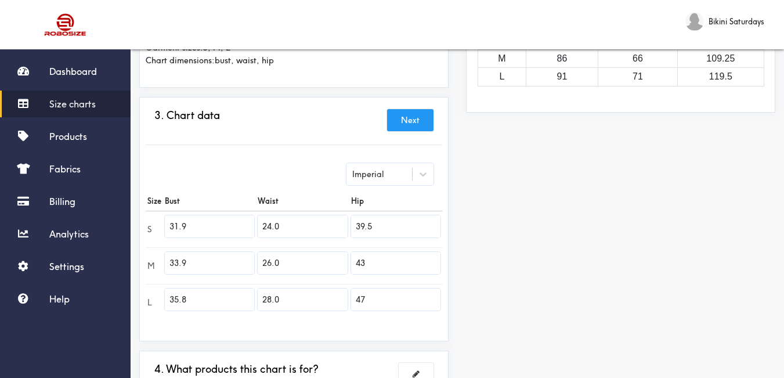
paste input "3.9"
type input "33.9"
drag, startPoint x: 370, startPoint y: 260, endPoint x: 342, endPoint y: 263, distance: 28.6
click at [342, 262] on tr "M 33.9 26.0 43" at bounding box center [294, 265] width 296 height 37
paste input "35.8"
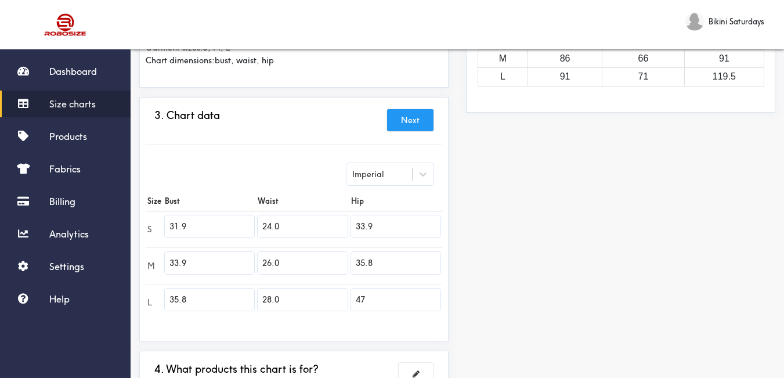
type input "35.8"
drag, startPoint x: 385, startPoint y: 300, endPoint x: 337, endPoint y: 295, distance: 48.4
click at [337, 295] on tr "L 35.8 28.0 47" at bounding box center [294, 302] width 296 height 37
paste input "37.8"
type input "37.8"
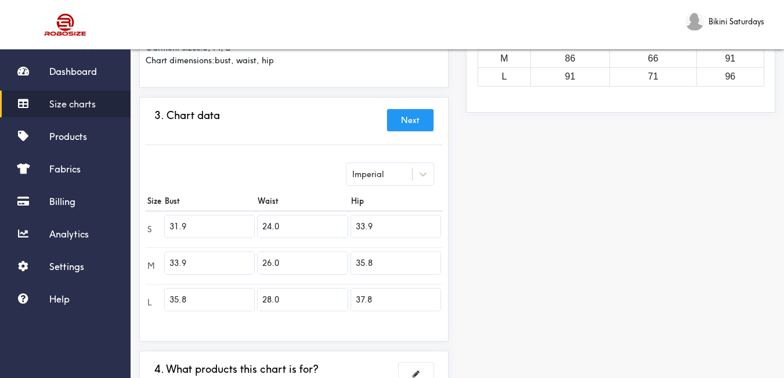
click at [517, 301] on div "Preview Edit style This chart is manually assigned to products. cm in Bust Wais…" at bounding box center [620, 166] width 327 height 540
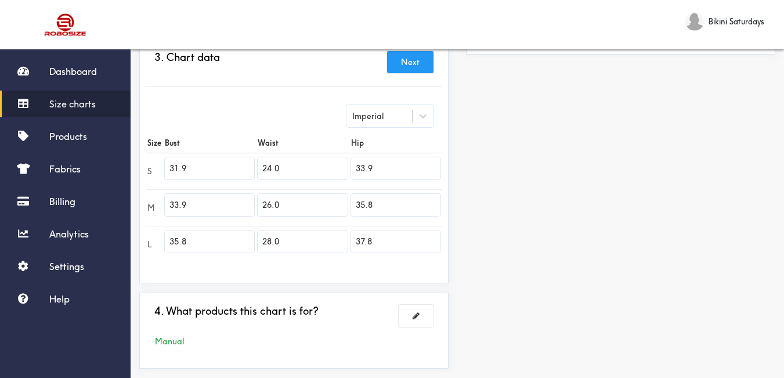
scroll to position [322, 0]
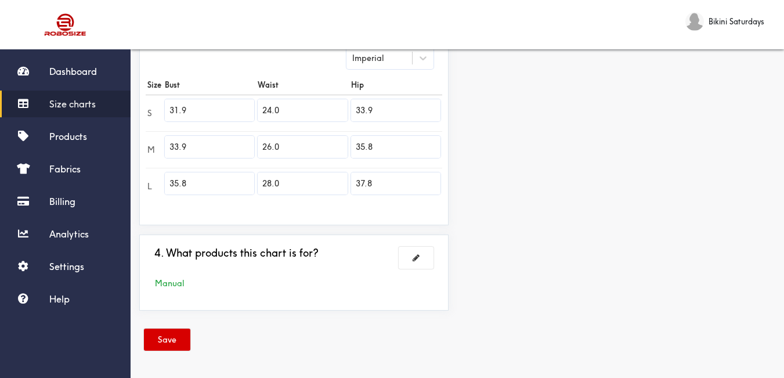
click at [156, 335] on button "Save" at bounding box center [167, 339] width 46 height 22
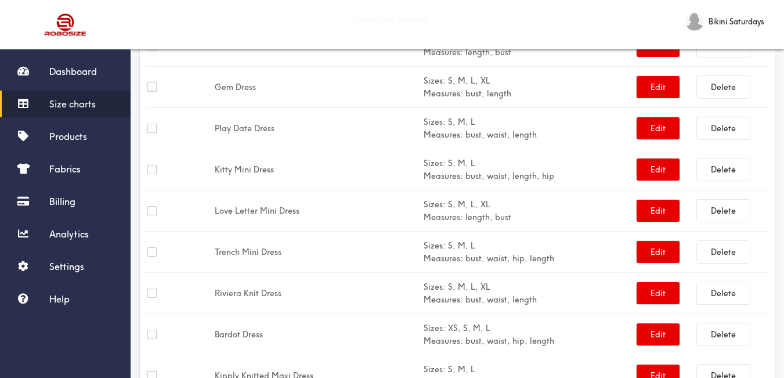
scroll to position [264, 0]
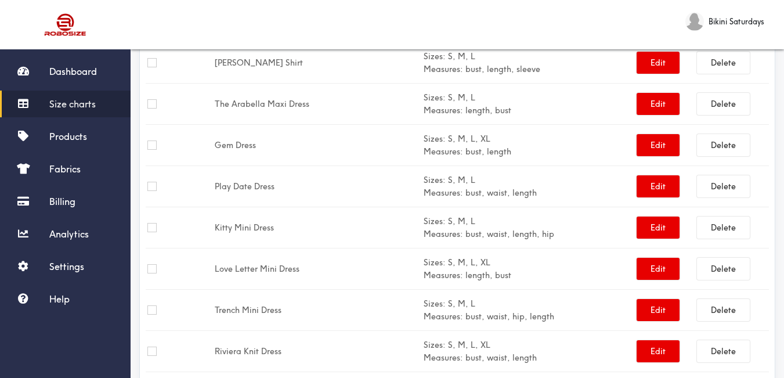
click at [49, 103] on link "Size charts" at bounding box center [65, 104] width 131 height 27
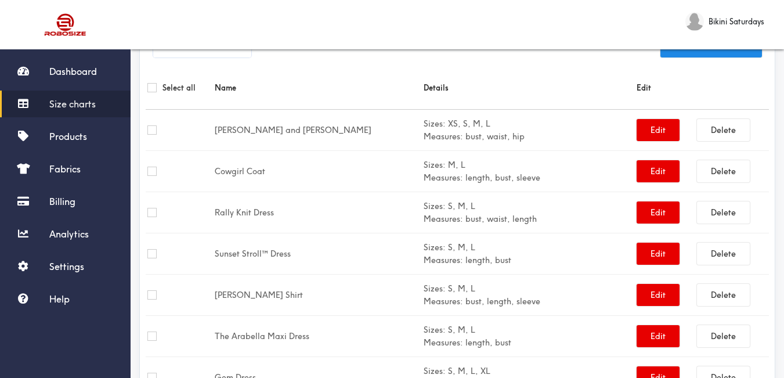
scroll to position [0, 0]
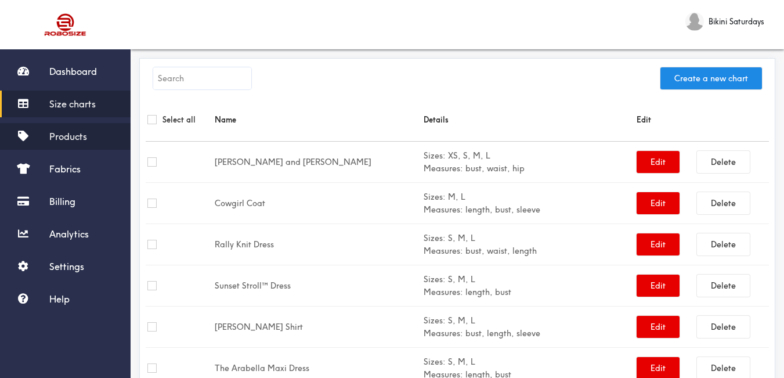
click at [84, 136] on span "Products" at bounding box center [68, 137] width 38 height 12
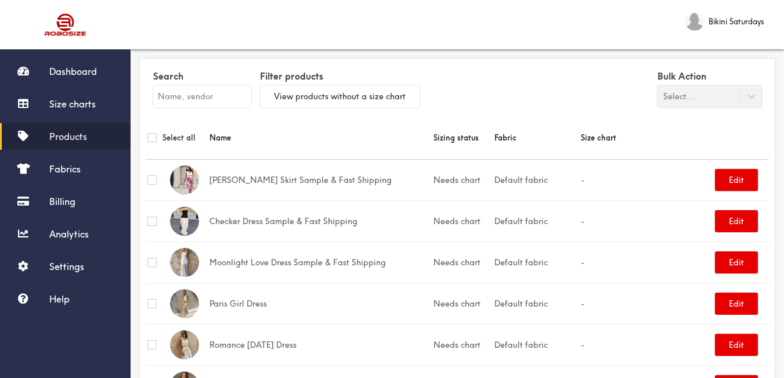
click at [199, 97] on input "text" at bounding box center [202, 96] width 98 height 22
paste input "True Blu Bikini"
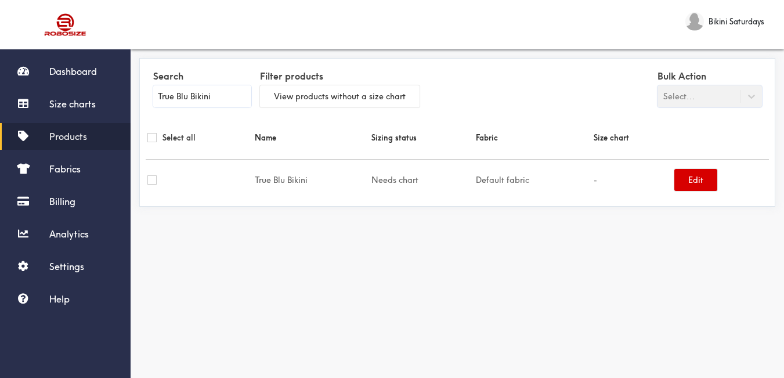
type input "True Blu Bikini"
click at [701, 182] on button "Edit" at bounding box center [695, 180] width 43 height 22
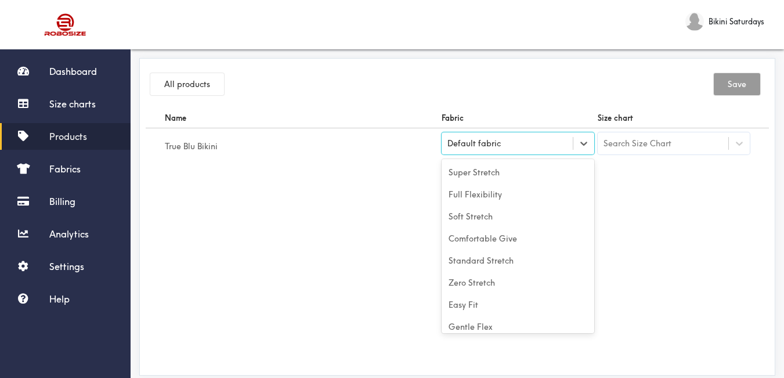
click at [560, 153] on div "Default fabric" at bounding box center [518, 143] width 153 height 22
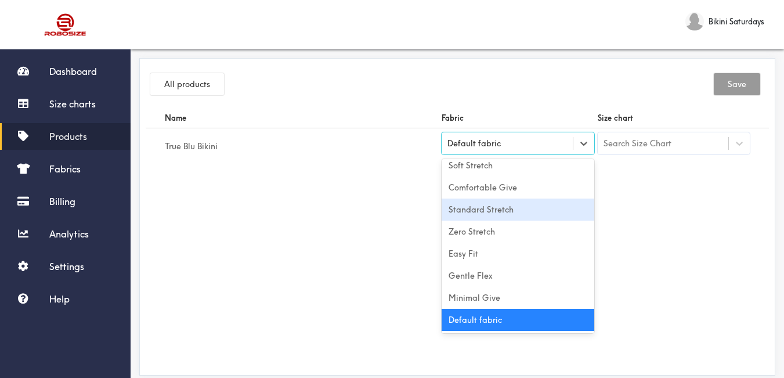
drag, startPoint x: 513, startPoint y: 205, endPoint x: 547, endPoint y: 201, distance: 34.0
click at [515, 205] on div "Standard Stretch" at bounding box center [518, 209] width 153 height 22
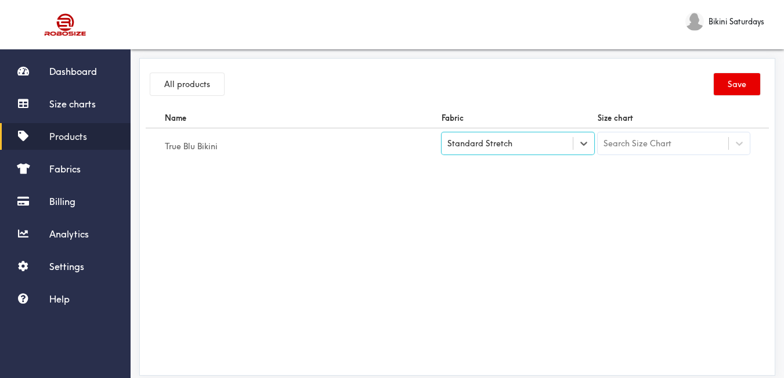
click at [621, 142] on div "Search Size Chart" at bounding box center [637, 143] width 68 height 13
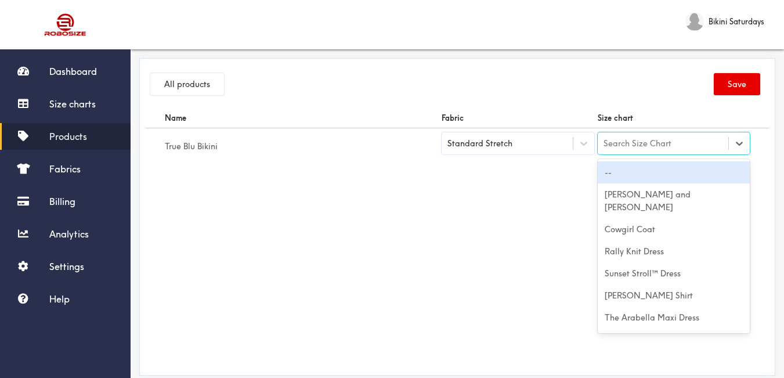
paste input "True Blu Bikini"
type input "True Blu Bikini"
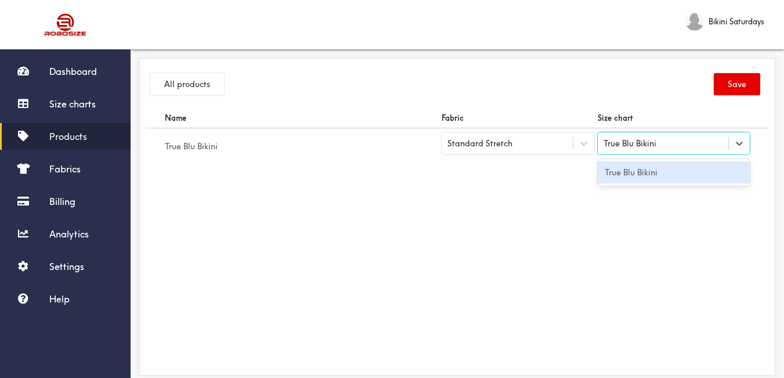
click at [639, 171] on div "True Blu Bikini" at bounding box center [674, 172] width 153 height 22
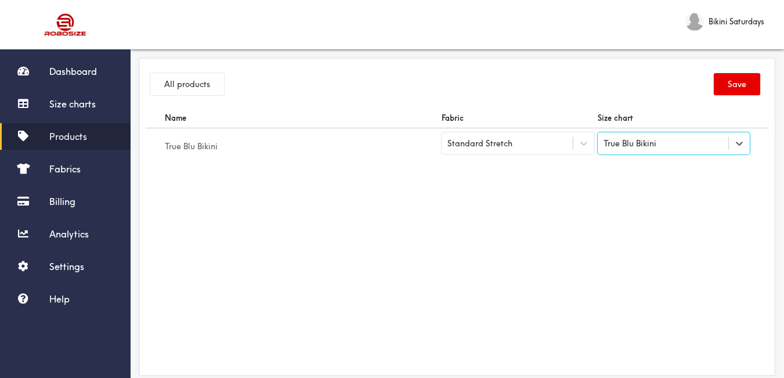
click at [737, 78] on button "Save" at bounding box center [737, 84] width 46 height 22
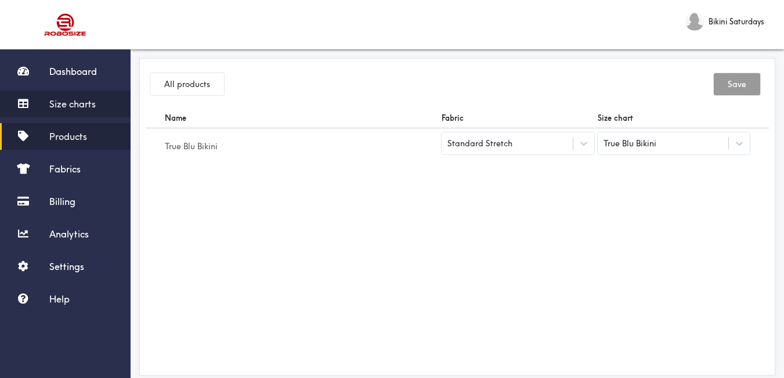
click at [83, 108] on span "Size charts" at bounding box center [72, 104] width 46 height 12
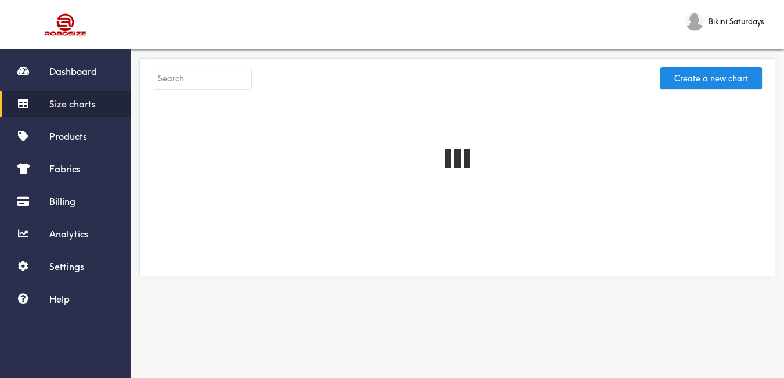
click at [205, 75] on input "text" at bounding box center [202, 78] width 98 height 22
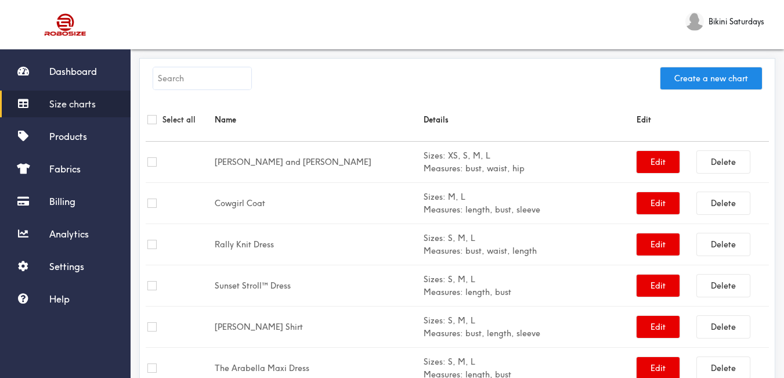
paste input "Love and Lace Bikini set"
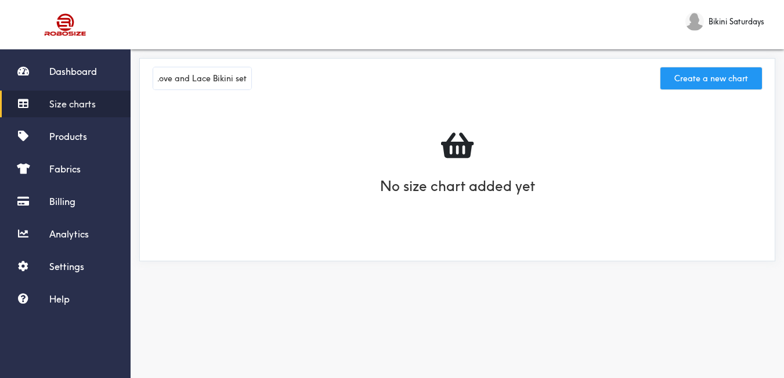
type input "Love and Lace Bikini set"
drag, startPoint x: 703, startPoint y: 81, endPoint x: 634, endPoint y: 33, distance: 83.4
click at [703, 81] on button "Create a new chart" at bounding box center [711, 78] width 102 height 22
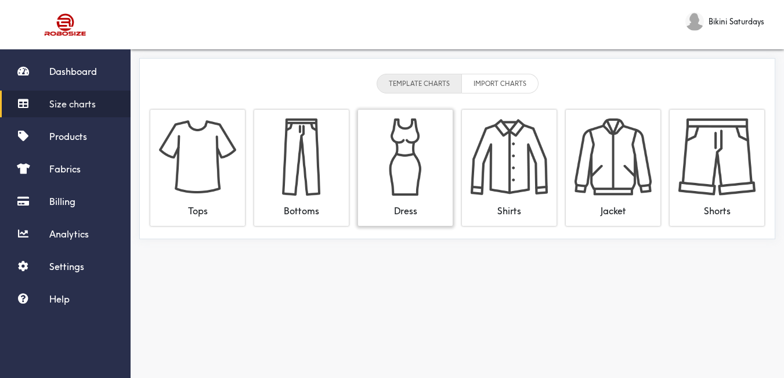
click at [418, 151] on img at bounding box center [405, 156] width 77 height 77
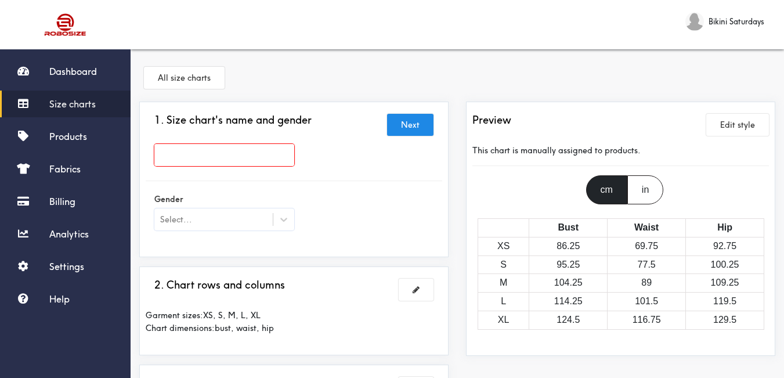
click at [240, 151] on input "text" at bounding box center [224, 155] width 140 height 22
paste input "Love and Lace Bikini set"
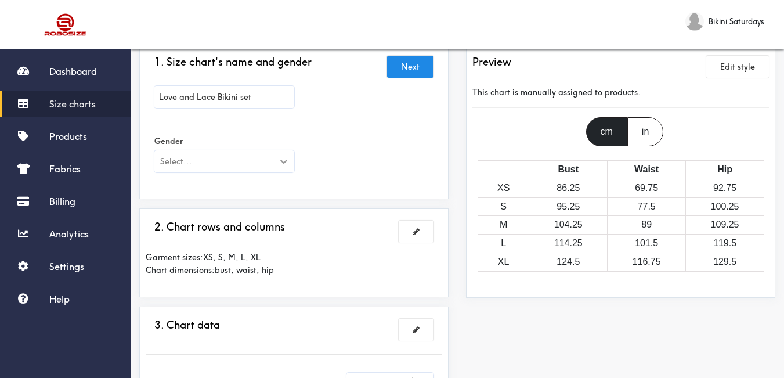
type input "Love and Lace Bikini set"
click at [274, 159] on div at bounding box center [283, 161] width 21 height 21
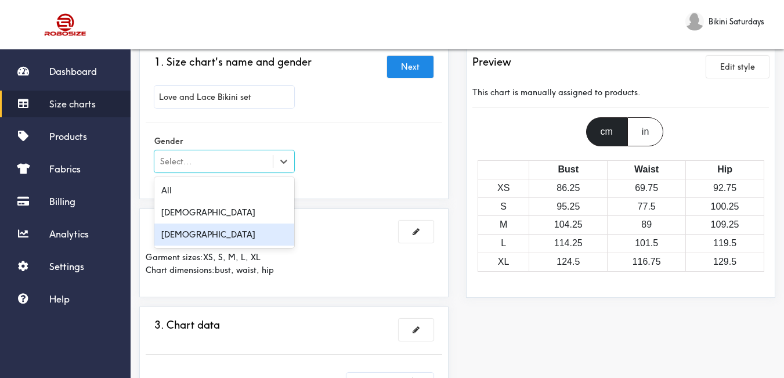
click at [182, 237] on div "[DEMOGRAPHIC_DATA]" at bounding box center [224, 234] width 140 height 22
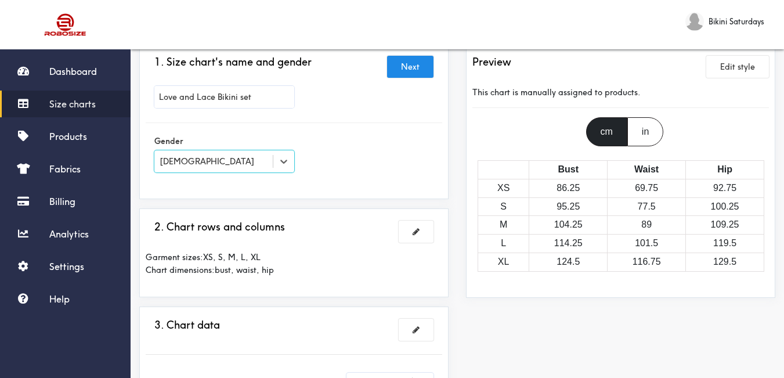
scroll to position [116, 0]
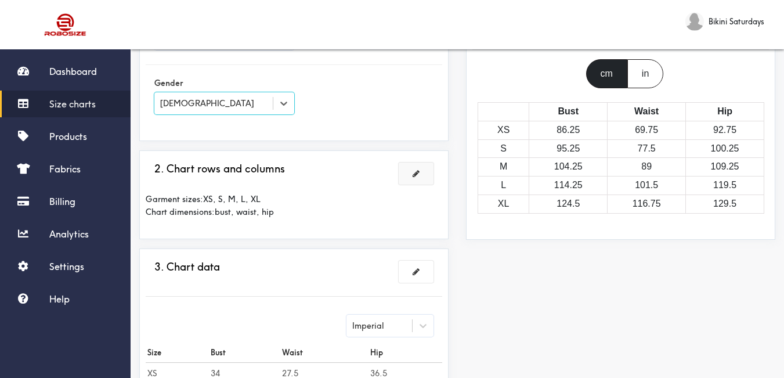
click at [417, 168] on button at bounding box center [416, 173] width 35 height 22
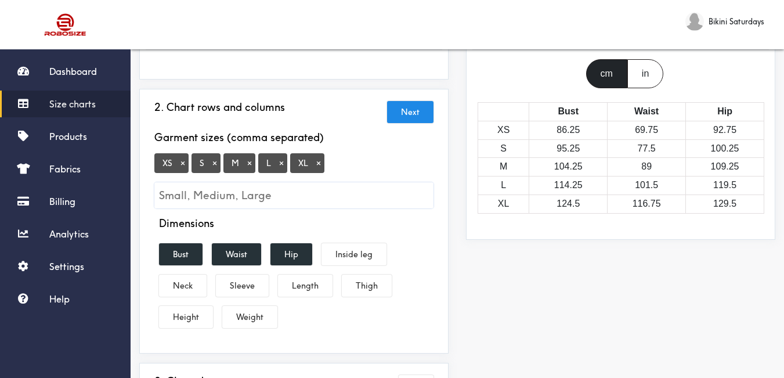
click at [184, 167] on button "×" at bounding box center [183, 163] width 12 height 10
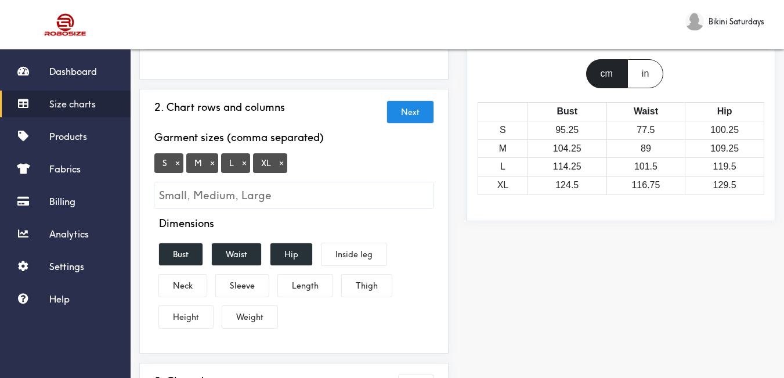
drag, startPoint x: 278, startPoint y: 162, endPoint x: 279, endPoint y: 148, distance: 14.0
click at [279, 162] on button "×" at bounding box center [282, 163] width 12 height 10
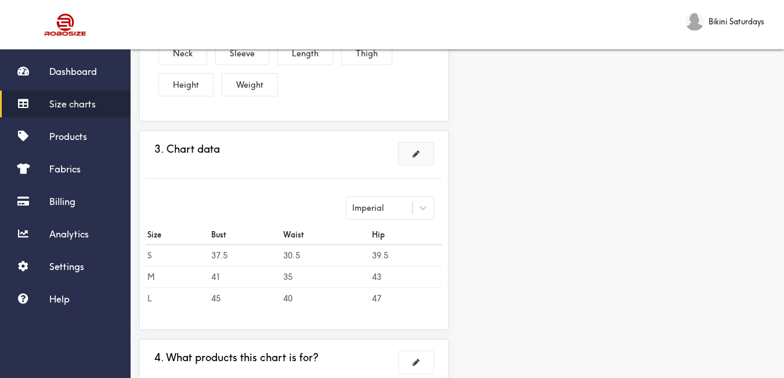
click at [414, 163] on button at bounding box center [416, 154] width 35 height 22
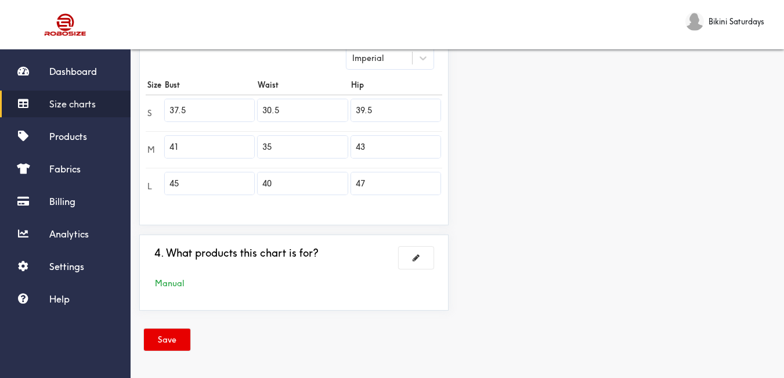
scroll to position [264, 0]
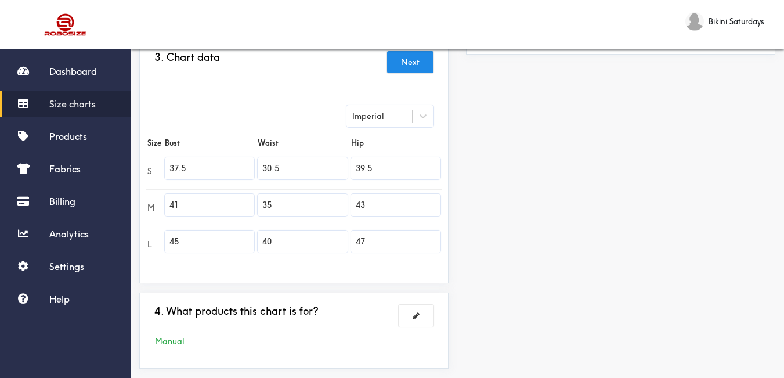
drag, startPoint x: 178, startPoint y: 166, endPoint x: 150, endPoint y: 165, distance: 28.5
click at [144, 166] on div "3. Chart data Next Imperial Size Bust Waist Hip S 37.5 30.5 39.5 M 41 35 43 L 4…" at bounding box center [293, 161] width 309 height 244
paste input "1"
type input "31.5"
drag, startPoint x: 190, startPoint y: 204, endPoint x: 149, endPoint y: 204, distance: 40.6
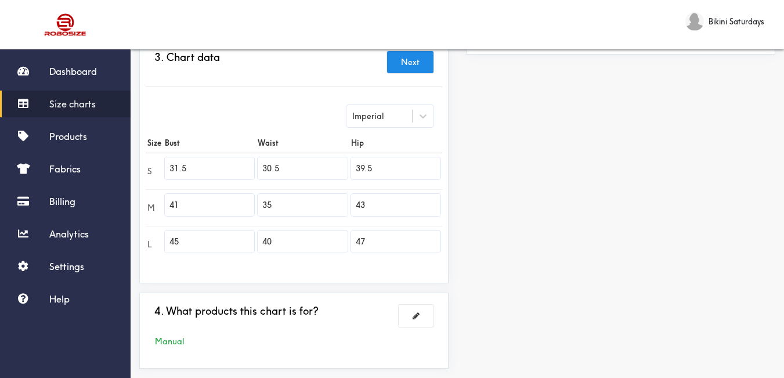
click at [149, 204] on tr "M 41 35 43" at bounding box center [294, 207] width 296 height 37
paste input "33.5"
type input "33.5"
drag, startPoint x: 168, startPoint y: 239, endPoint x: 158, endPoint y: 238, distance: 9.9
click at [159, 238] on tr "L 45 40 47" at bounding box center [294, 244] width 296 height 37
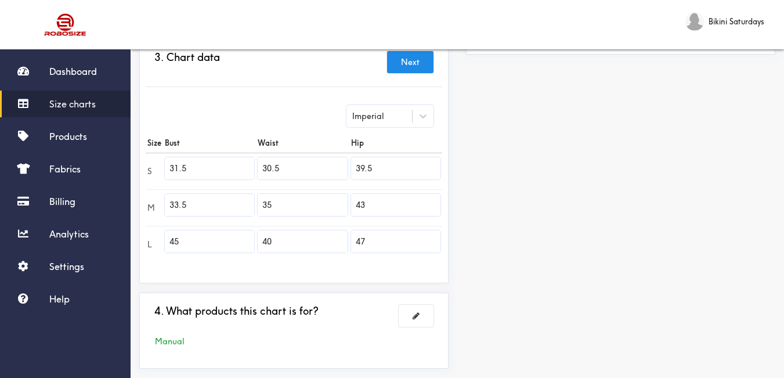
paste input "35."
type input "35.5"
drag, startPoint x: 285, startPoint y: 167, endPoint x: 237, endPoint y: 162, distance: 49.0
click at [234, 162] on tr "S 31.5 30.5 39.5" at bounding box center [294, 171] width 296 height 37
paste input "25"
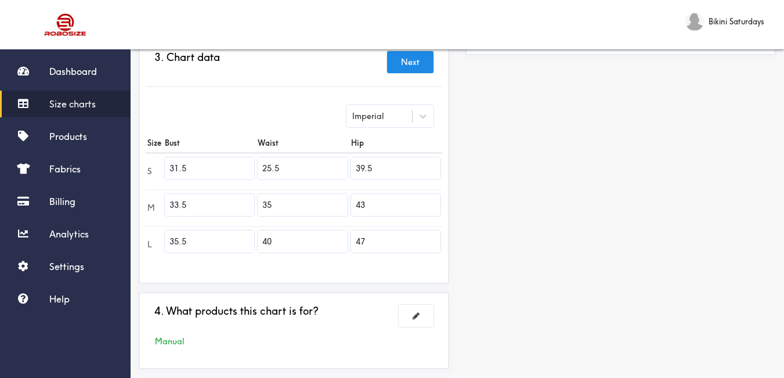
type input "25.5"
drag, startPoint x: 287, startPoint y: 205, endPoint x: 261, endPoint y: 204, distance: 25.5
click at [261, 204] on input "35" at bounding box center [303, 205] width 90 height 22
paste input "27."
type input "27.5"
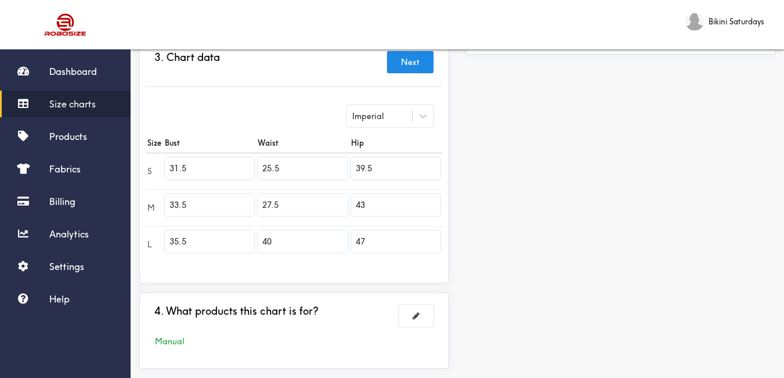
drag, startPoint x: 275, startPoint y: 238, endPoint x: 253, endPoint y: 244, distance: 23.0
click at [253, 244] on tr "L 35.5 40 47" at bounding box center [294, 244] width 296 height 37
paste input "29.5"
type input "29.5"
drag, startPoint x: 376, startPoint y: 169, endPoint x: 344, endPoint y: 173, distance: 32.2
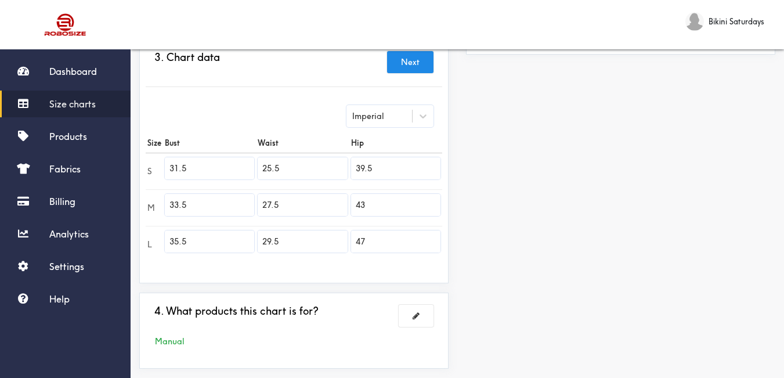
click at [342, 173] on tr "S 31.5 25.5 39.5" at bounding box center [294, 171] width 296 height 37
paste input "3"
type input "33.5"
drag, startPoint x: 292, startPoint y: 208, endPoint x: 266, endPoint y: 209, distance: 26.7
click at [266, 209] on input "27.5" at bounding box center [303, 205] width 90 height 22
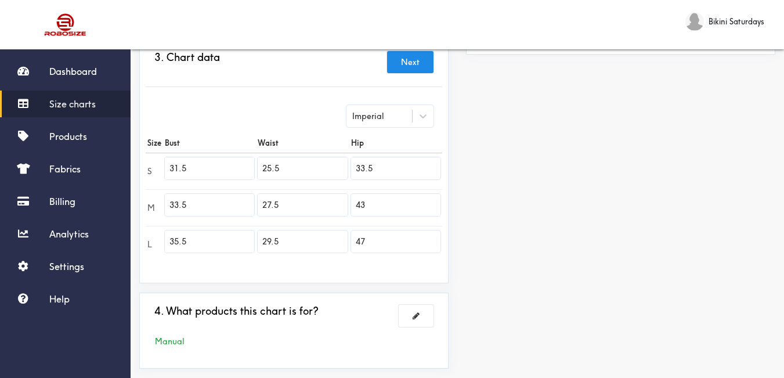
paste input "35"
drag, startPoint x: 283, startPoint y: 207, endPoint x: 253, endPoint y: 211, distance: 30.4
click at [253, 210] on tr "M 33.5 235.5 43" at bounding box center [294, 207] width 296 height 37
paste input "text"
click at [385, 208] on input "43" at bounding box center [395, 205] width 89 height 22
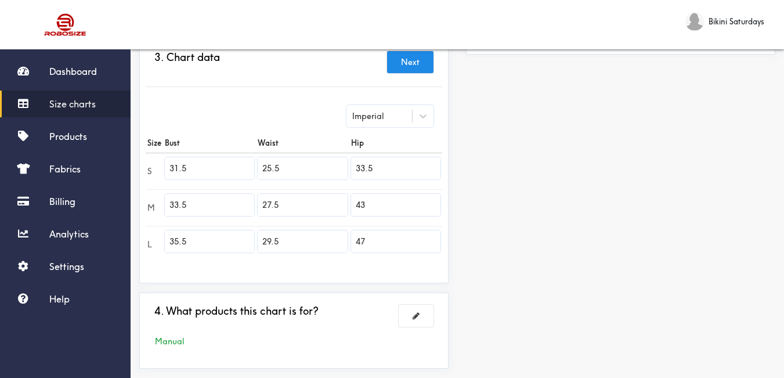
type input "27.5"
drag, startPoint x: 385, startPoint y: 209, endPoint x: 349, endPoint y: 211, distance: 36.0
click at [349, 211] on td "43" at bounding box center [395, 207] width 93 height 37
paste input "35.5"
type input "35.5"
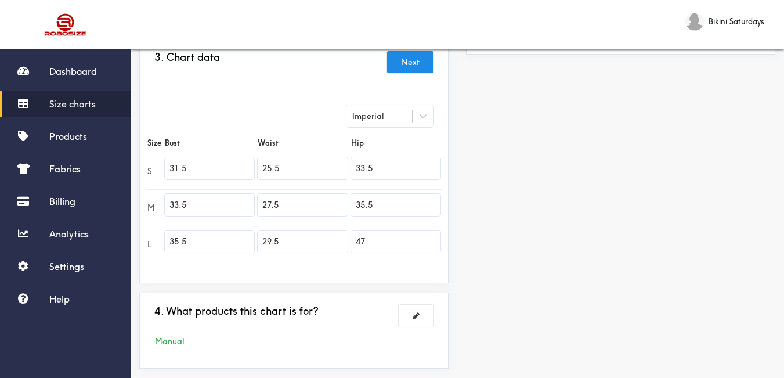
drag, startPoint x: 377, startPoint y: 237, endPoint x: 338, endPoint y: 243, distance: 39.2
click at [338, 243] on tr "L 35.5 29.5 47" at bounding box center [294, 244] width 296 height 37
paste input "37.5"
type input "37.5"
click at [507, 240] on div "Preview Edit style This chart is manually assigned to products. cm in Bust Wais…" at bounding box center [620, 108] width 327 height 540
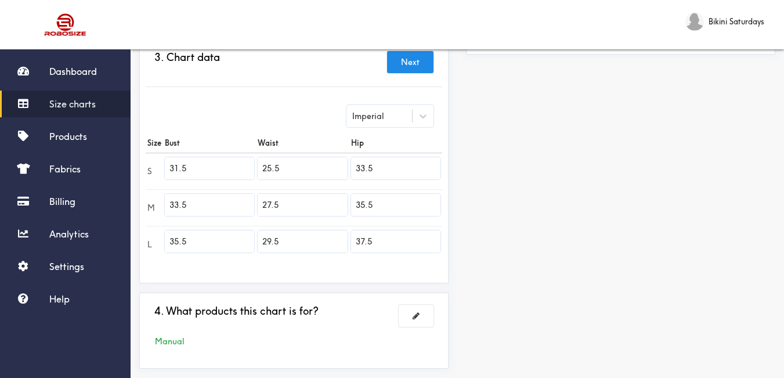
scroll to position [322, 0]
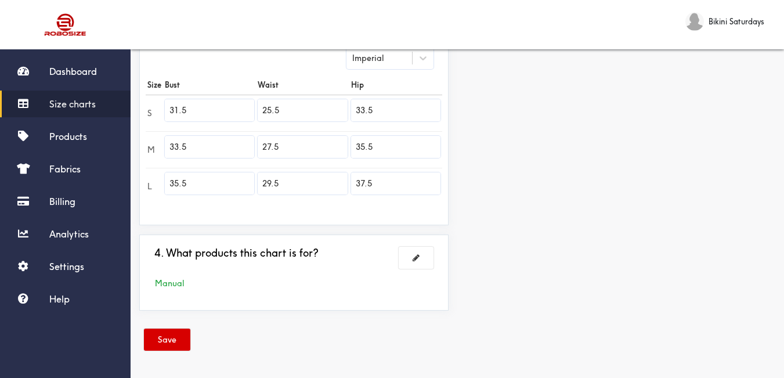
click at [176, 332] on button "Save" at bounding box center [167, 339] width 46 height 22
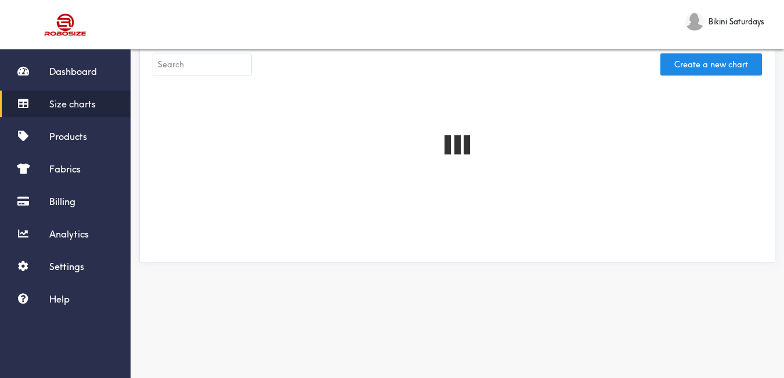
scroll to position [14, 0]
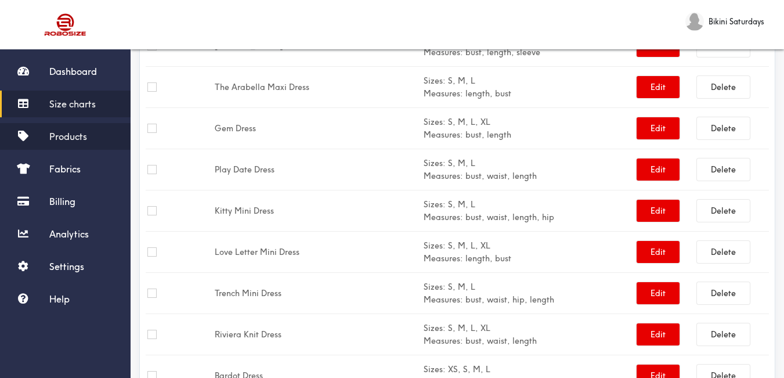
click at [64, 138] on span "Products" at bounding box center [68, 137] width 38 height 12
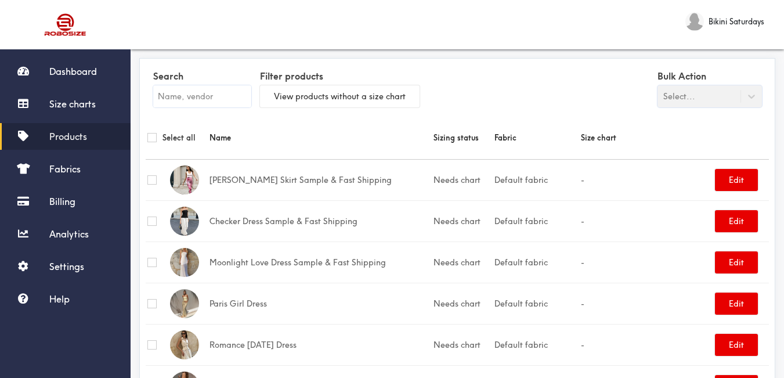
click at [212, 100] on input "text" at bounding box center [202, 96] width 98 height 22
paste input "Love and Lace Bikini set"
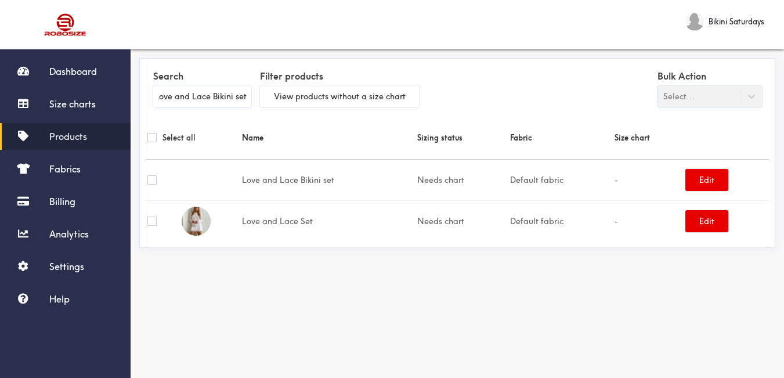
type input "Love and Lace Bikini set"
click at [721, 184] on button "Edit" at bounding box center [706, 180] width 43 height 22
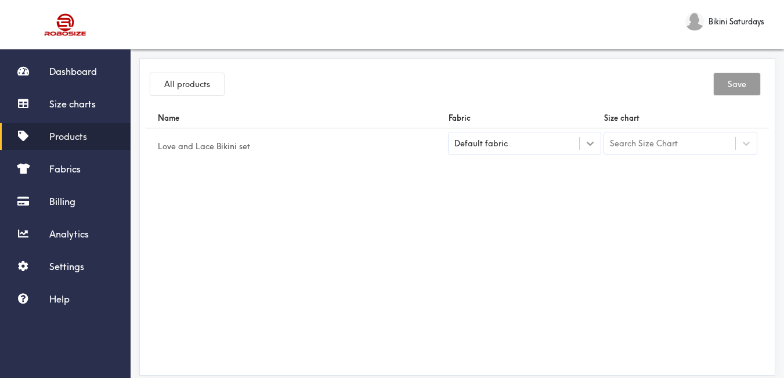
click at [586, 151] on div at bounding box center [590, 143] width 21 height 21
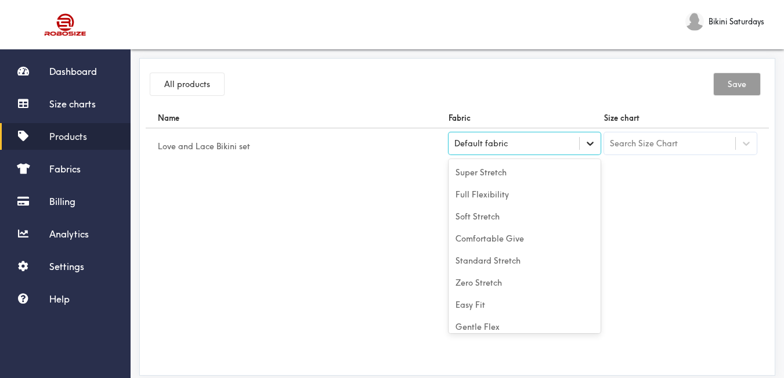
scroll to position [51, 0]
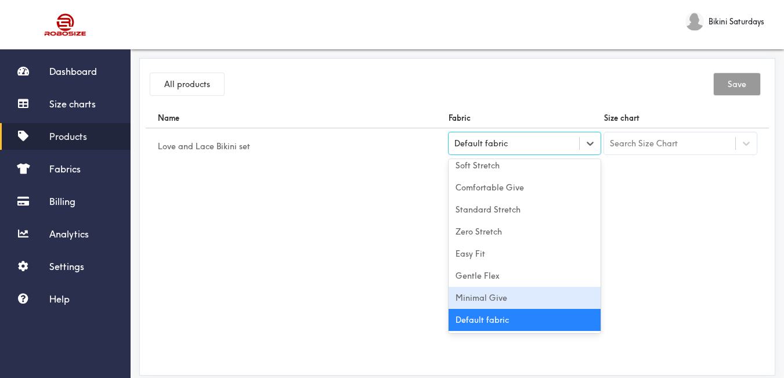
drag, startPoint x: 529, startPoint y: 293, endPoint x: 638, endPoint y: 215, distance: 134.3
click at [529, 294] on div "Minimal Give" at bounding box center [525, 298] width 153 height 22
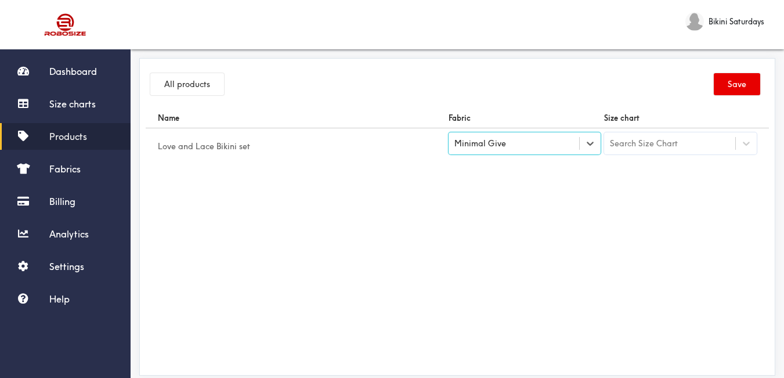
click at [651, 147] on div "Search Size Chart" at bounding box center [644, 143] width 68 height 13
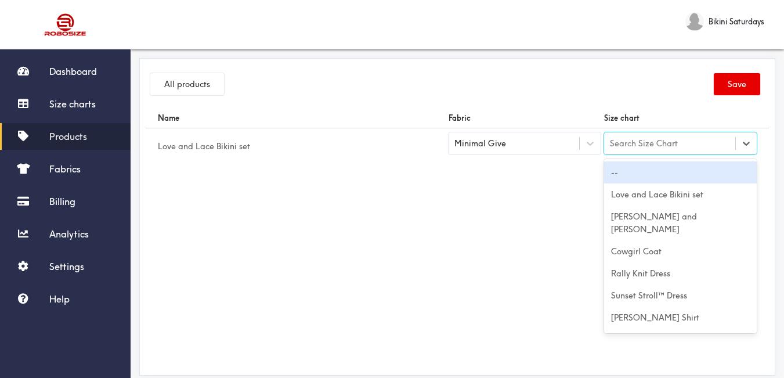
paste input "Love and Lace Bikini set"
type input "Love and Lace Bikini set"
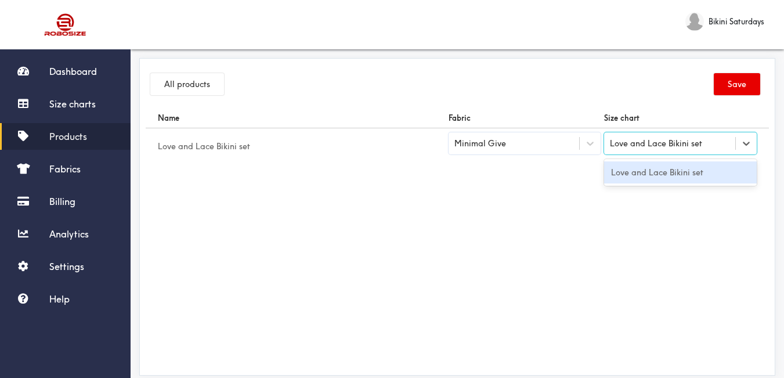
click at [664, 183] on div "Love and Lace Bikini set" at bounding box center [680, 172] width 153 height 22
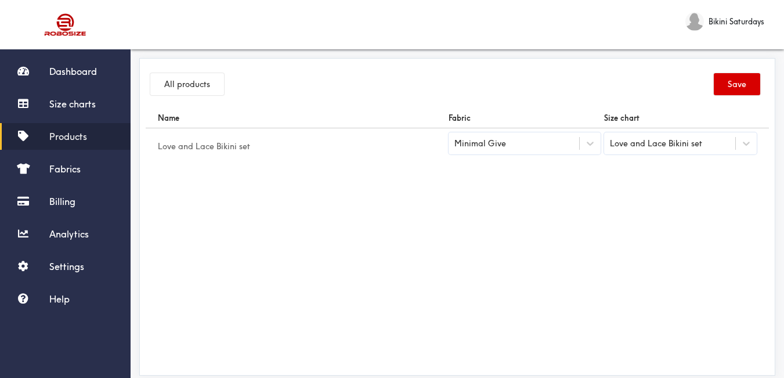
click at [751, 82] on button "Save" at bounding box center [737, 84] width 46 height 22
